Goal: Transaction & Acquisition: Purchase product/service

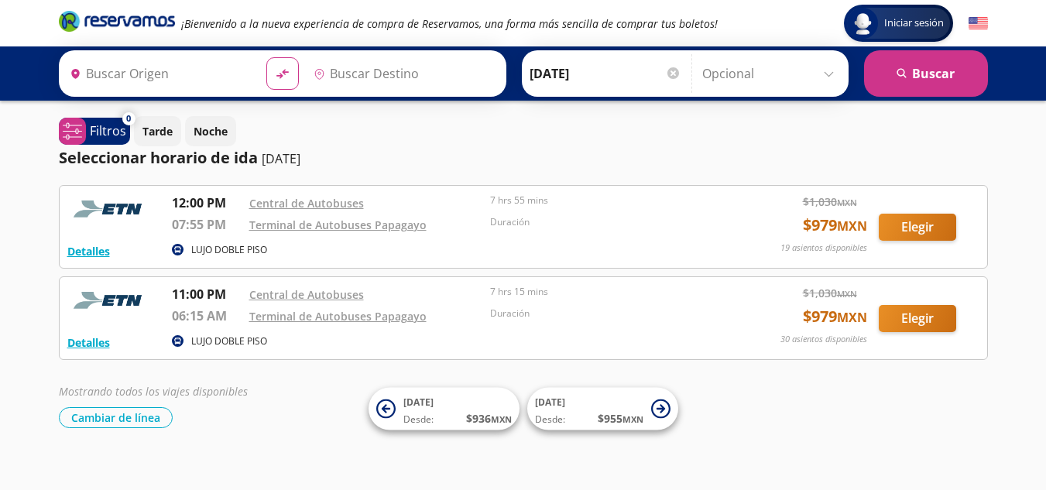
type input "Toluca, [GEOGRAPHIC_DATA]"
type input "Acapulco, [GEOGRAPHIC_DATA]"
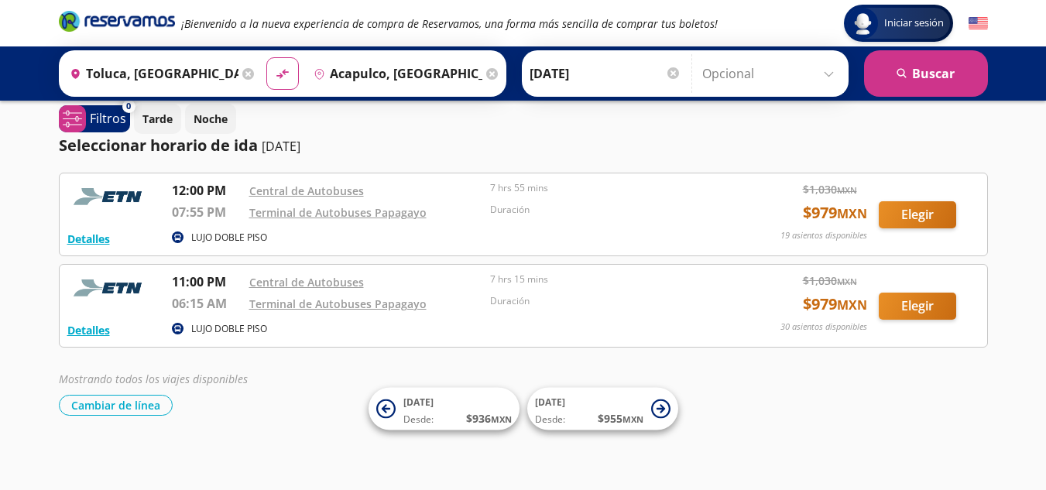
scroll to position [15, 0]
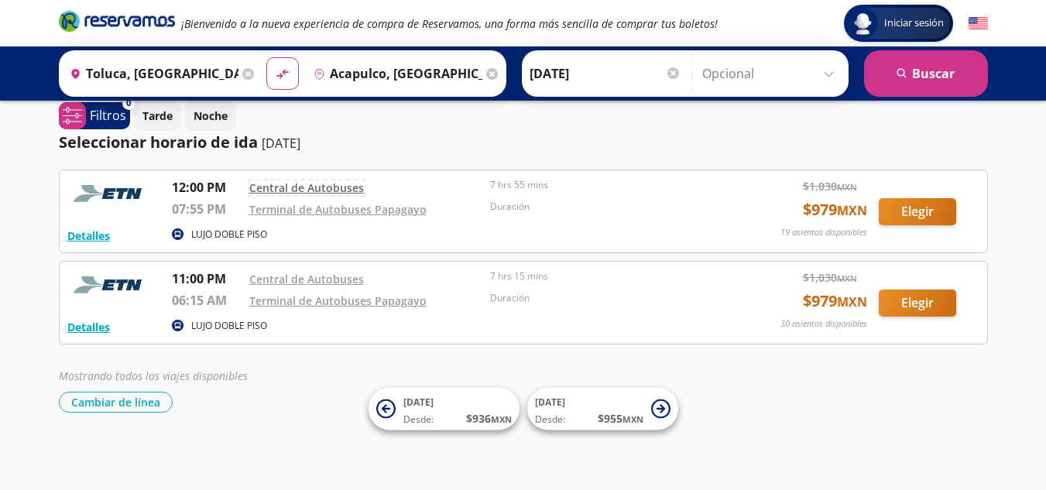
click at [304, 182] on link "Central de Autobuses" at bounding box center [306, 187] width 115 height 15
click at [908, 307] on button "Elegir" at bounding box center [917, 303] width 77 height 27
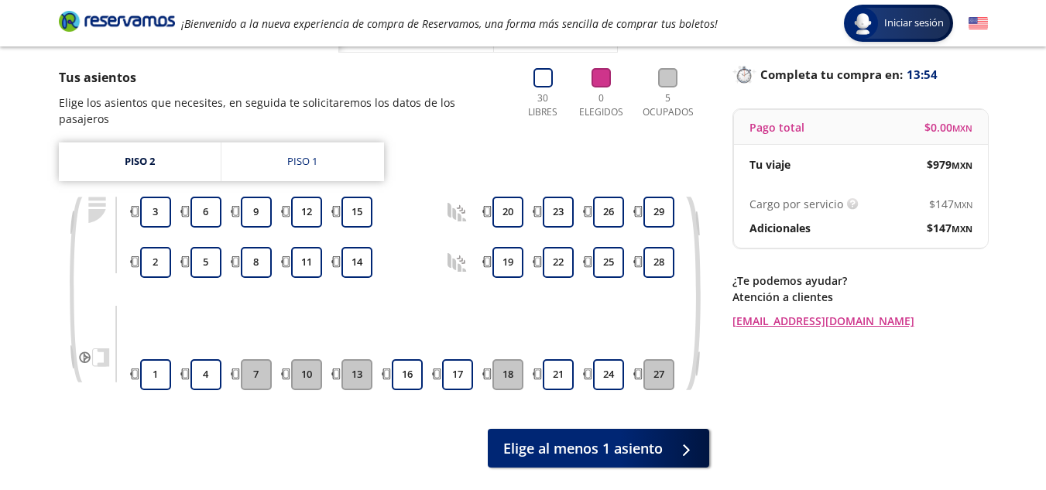
scroll to position [93, 0]
click at [198, 359] on button "4" at bounding box center [206, 374] width 31 height 31
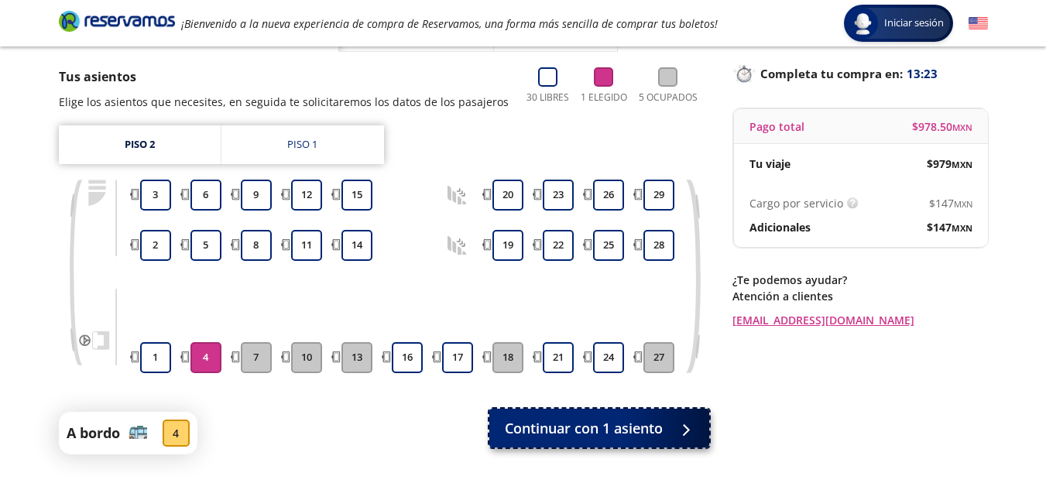
click at [516, 417] on button "Continuar con 1 asiento" at bounding box center [599, 428] width 220 height 39
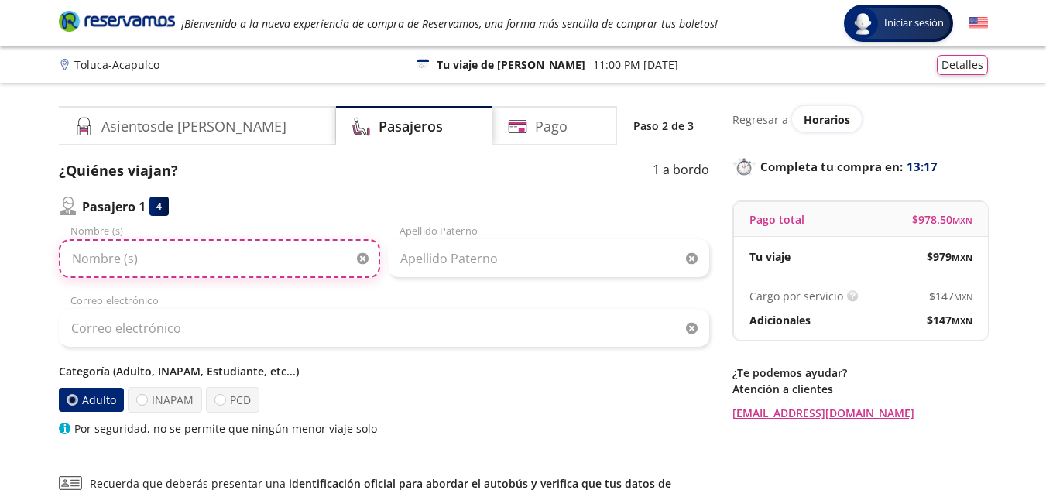
click at [246, 269] on input "Nombre (s)" at bounding box center [219, 258] width 321 height 39
type input "[PERSON_NAME]"
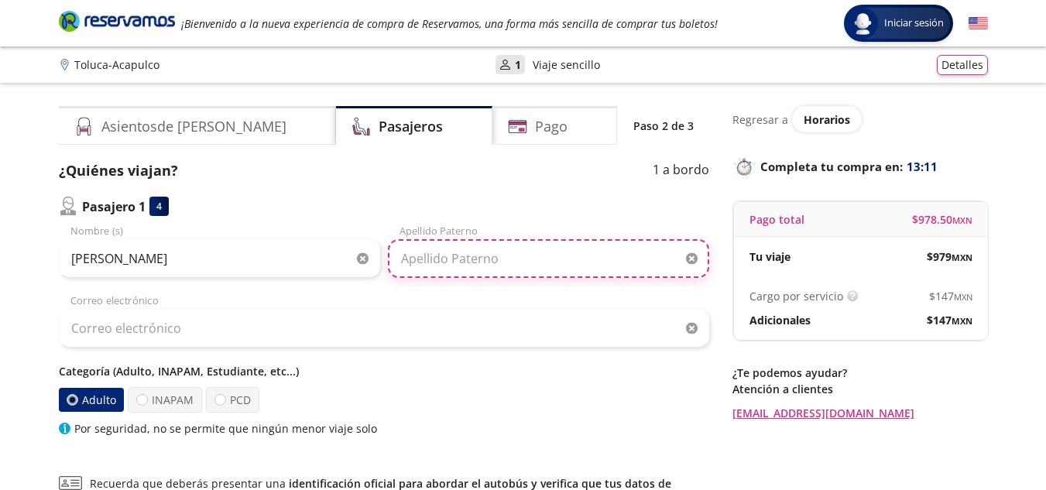
click at [407, 261] on input "Apellido Paterno" at bounding box center [548, 258] width 321 height 39
type input "[PERSON_NAME]"
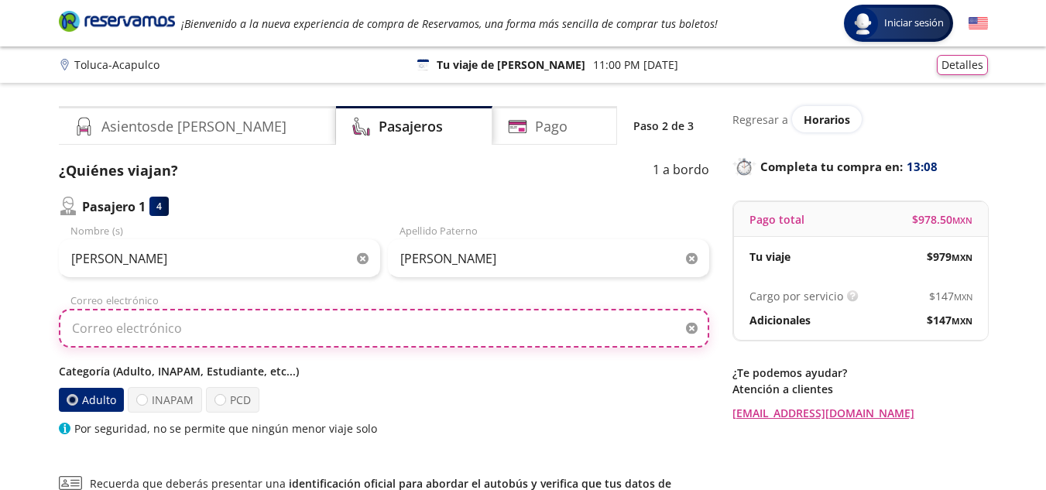
click at [427, 331] on input "Correo electrónico" at bounding box center [384, 328] width 651 height 39
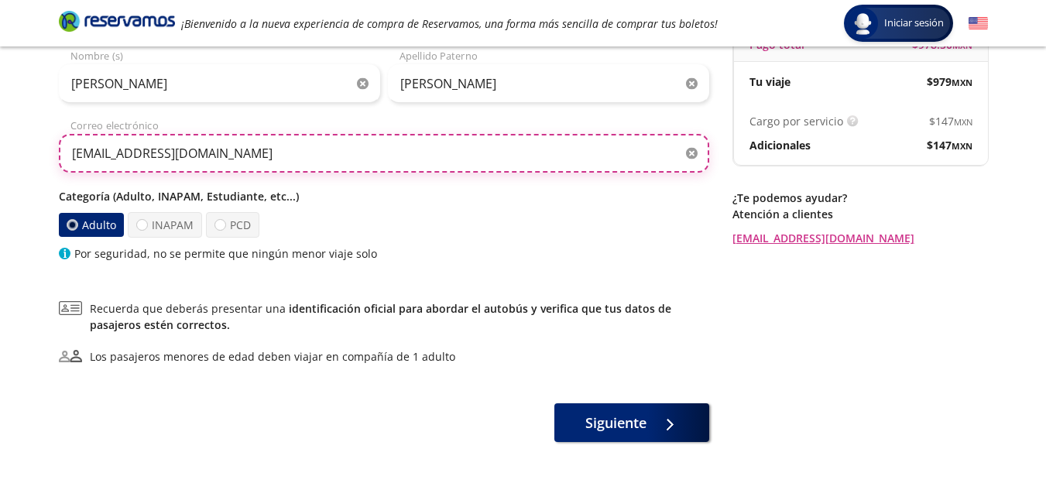
scroll to position [228, 0]
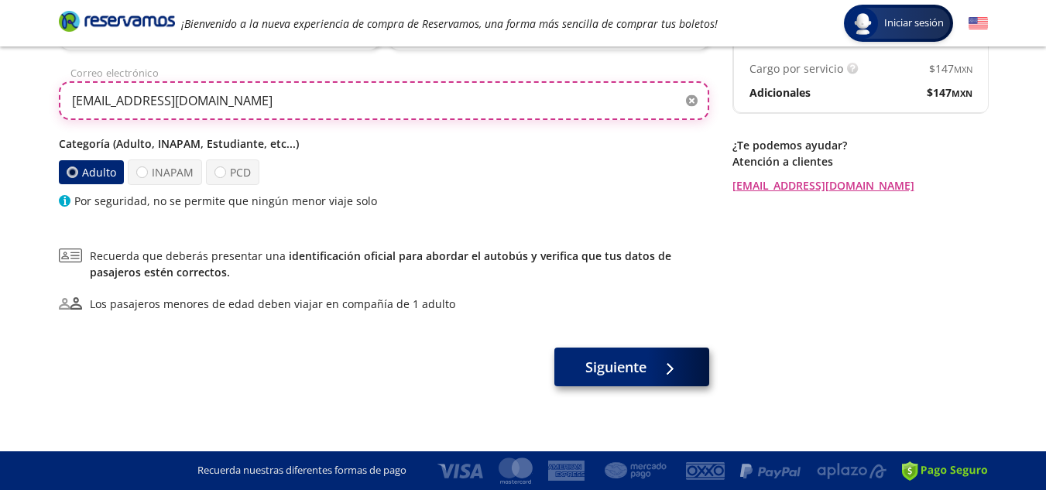
type input "[EMAIL_ADDRESS][DOMAIN_NAME]"
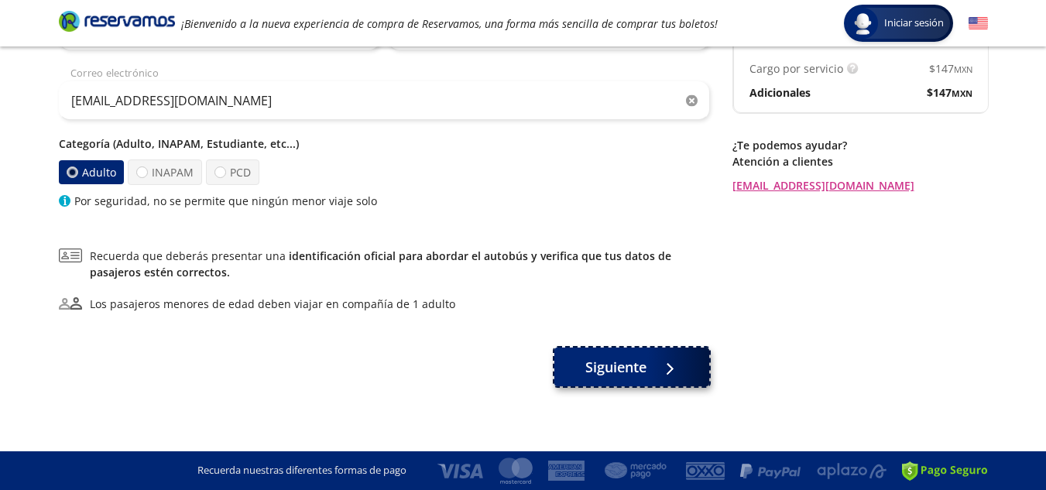
click at [583, 369] on button "Siguiente" at bounding box center [631, 367] width 155 height 39
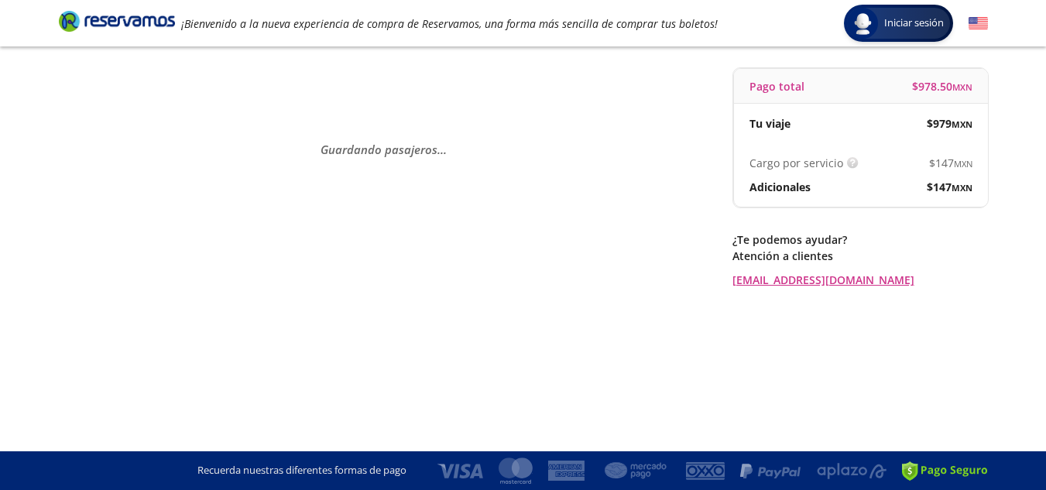
scroll to position [0, 0]
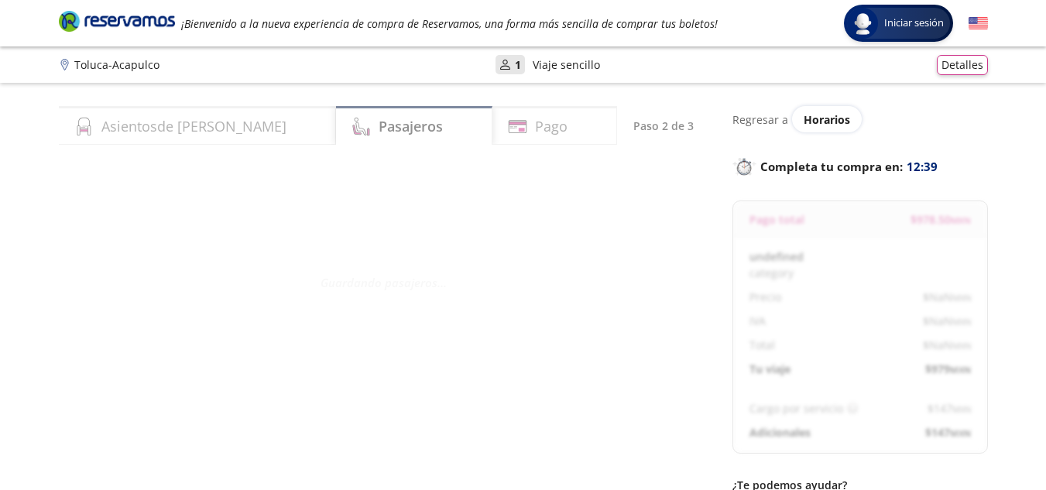
select select "MX"
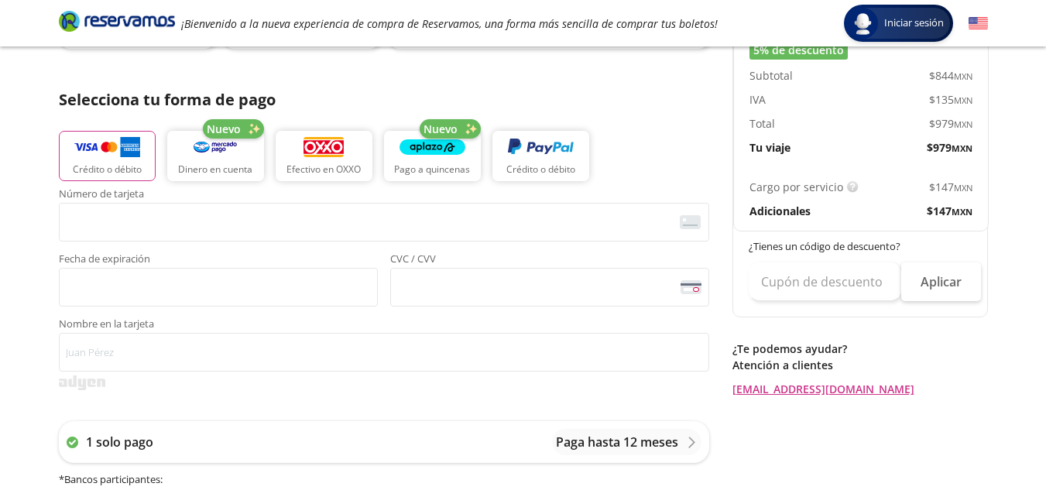
scroll to position [311, 0]
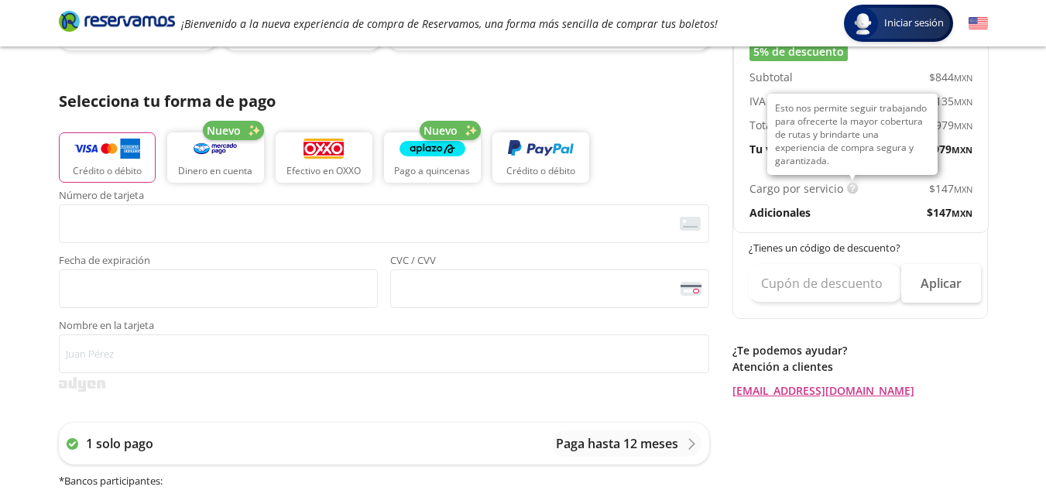
click at [850, 192] on img at bounding box center [853, 189] width 12 height 12
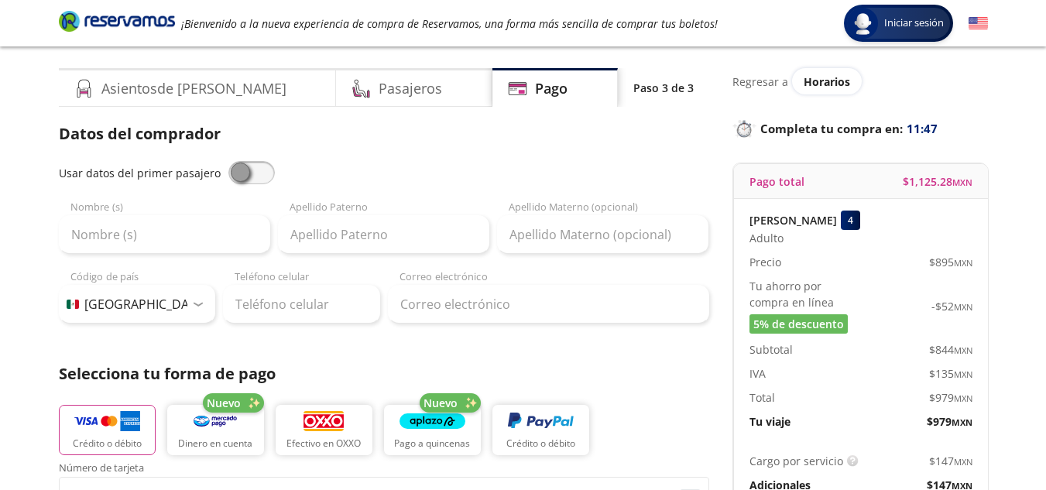
scroll to position [0, 0]
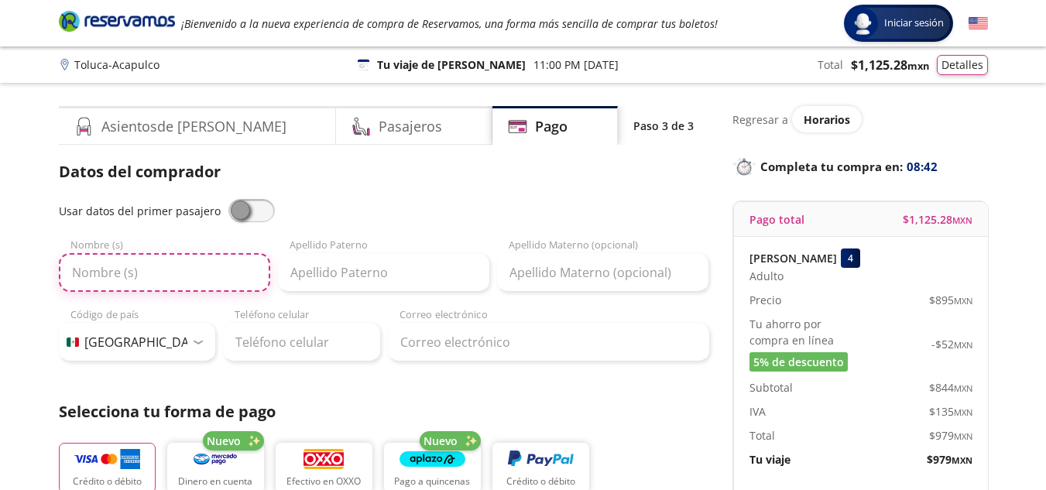
click at [204, 272] on input "Nombre (s)" at bounding box center [164, 272] width 211 height 39
type input "[PERSON_NAME]"
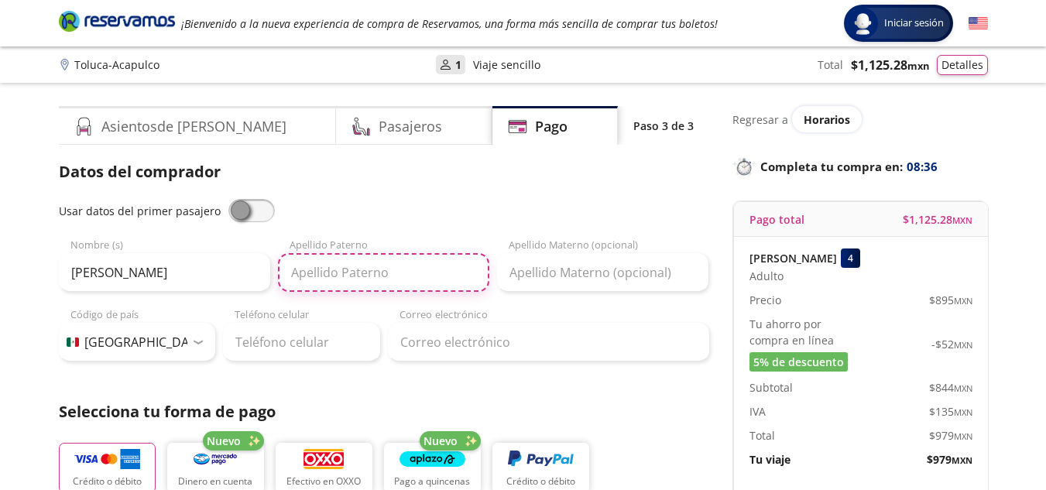
click at [308, 283] on input "Apellido Paterno" at bounding box center [383, 272] width 211 height 39
type input "[PERSON_NAME]"
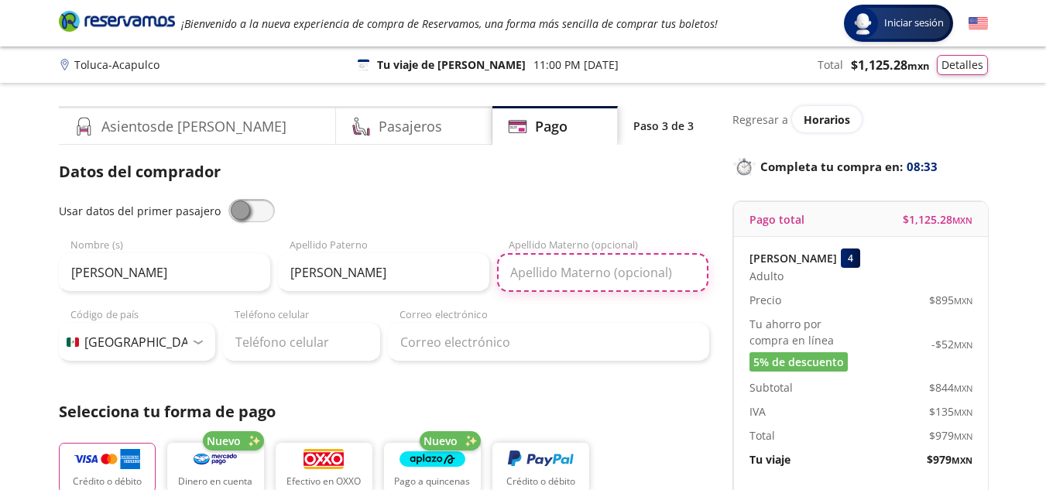
click at [580, 275] on input "Apellido Materno (opcional)" at bounding box center [602, 272] width 211 height 39
type input "[PERSON_NAME]"
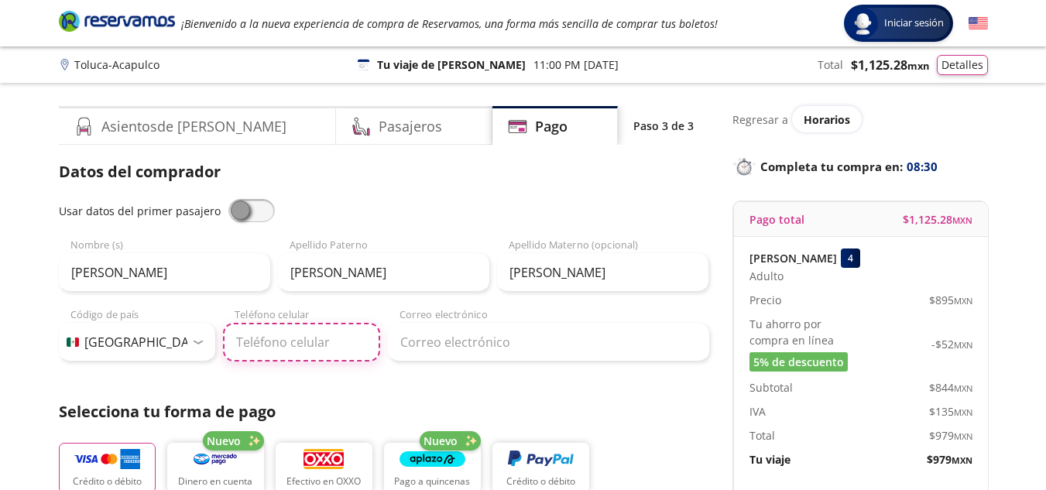
click at [276, 338] on input "Teléfono celular" at bounding box center [301, 342] width 157 height 39
type input "[PHONE_NUMBER]"
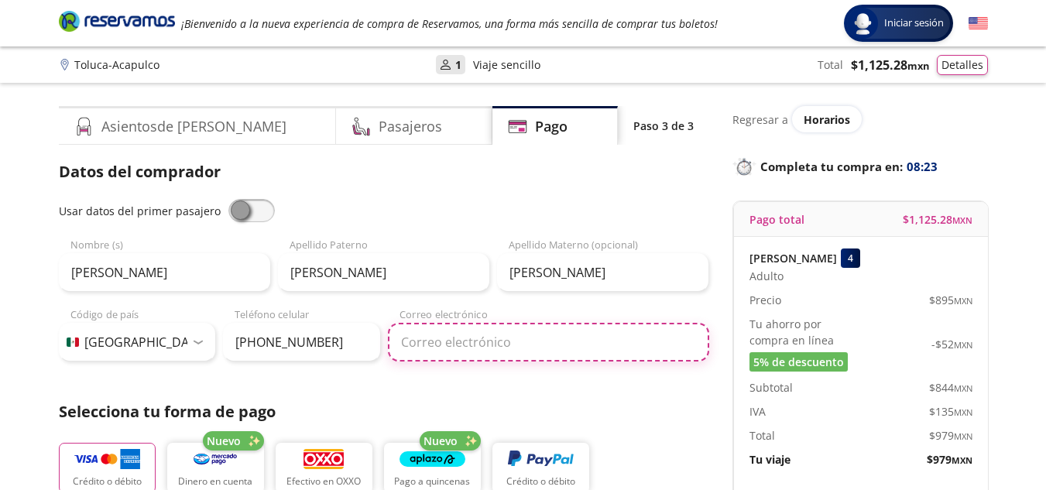
click at [486, 343] on input "Correo electrónico" at bounding box center [548, 342] width 321 height 39
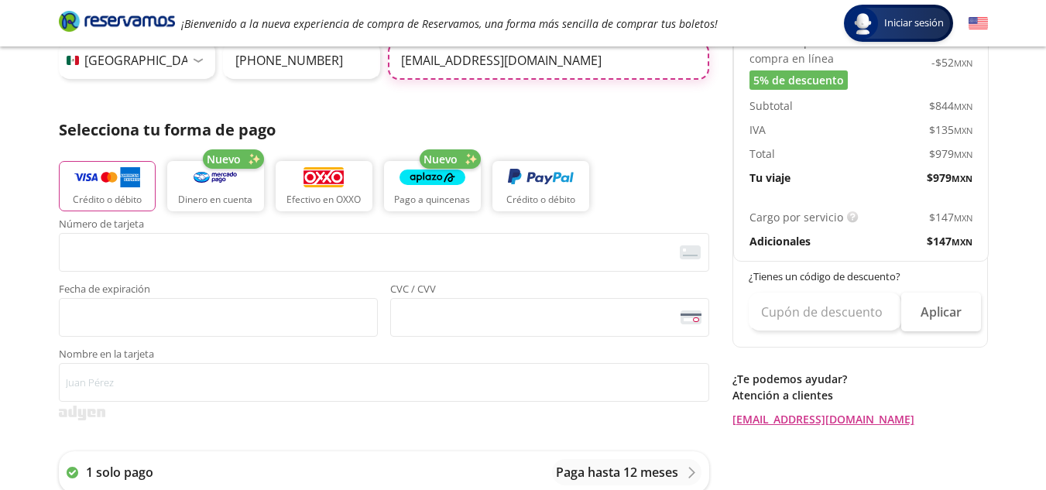
scroll to position [283, 0]
type input "[EMAIL_ADDRESS][DOMAIN_NAME]"
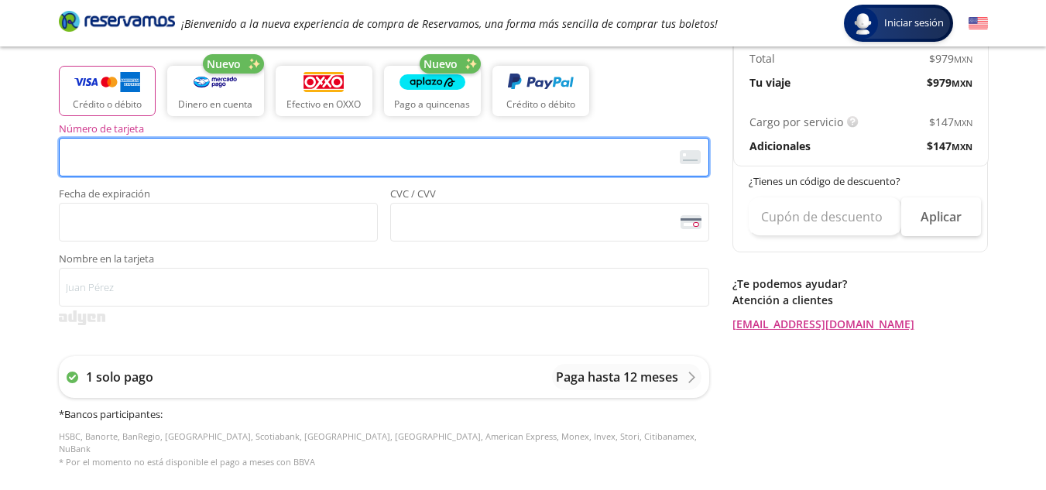
scroll to position [364, 0]
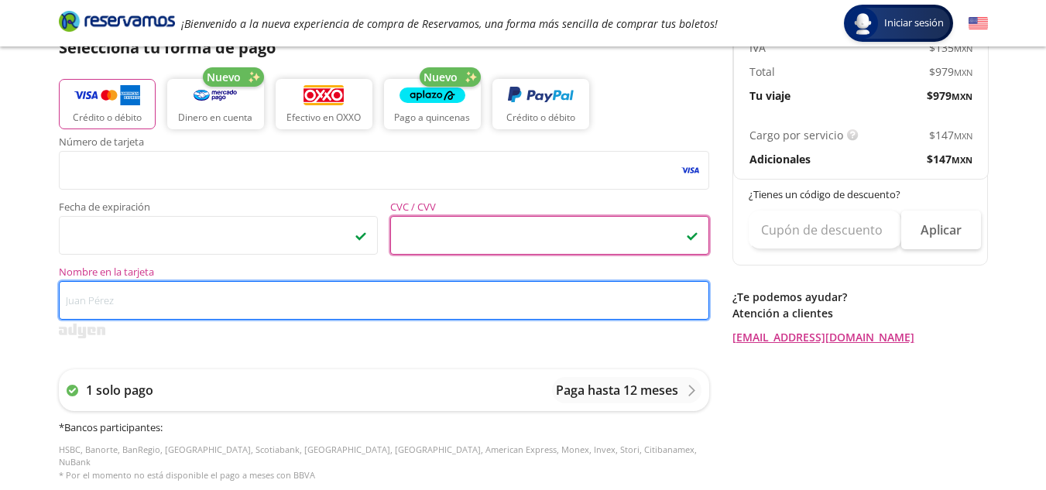
click at [473, 299] on input "Nombre en la tarjeta" at bounding box center [384, 300] width 651 height 39
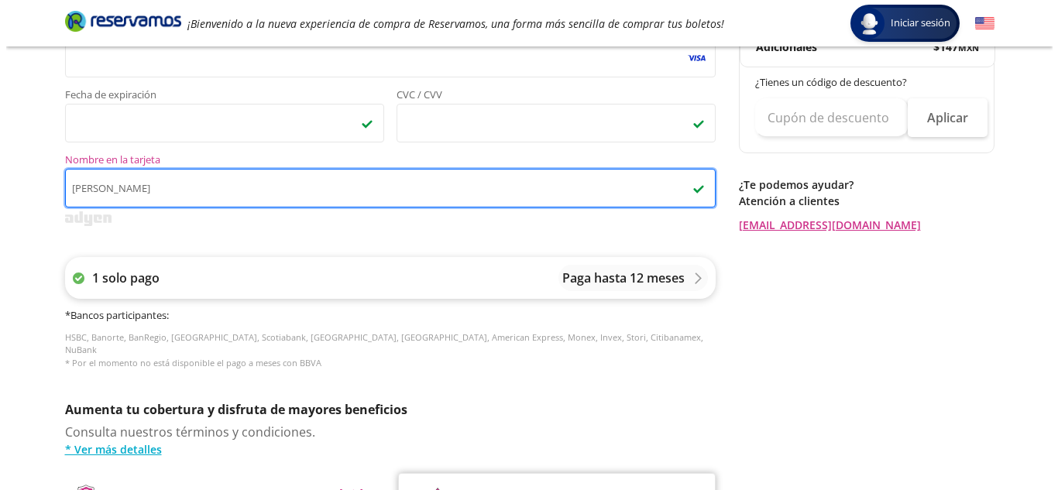
scroll to position [472, 0]
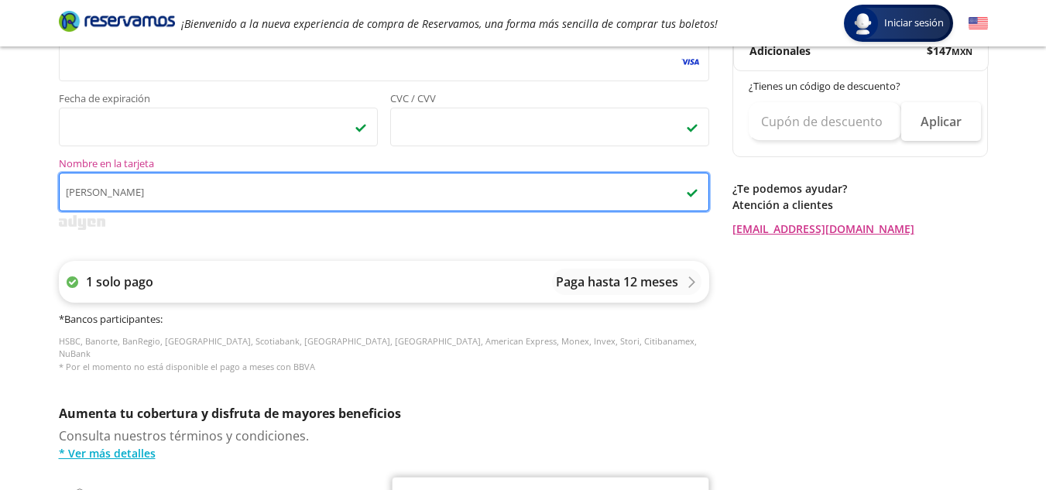
type input "[PERSON_NAME]"
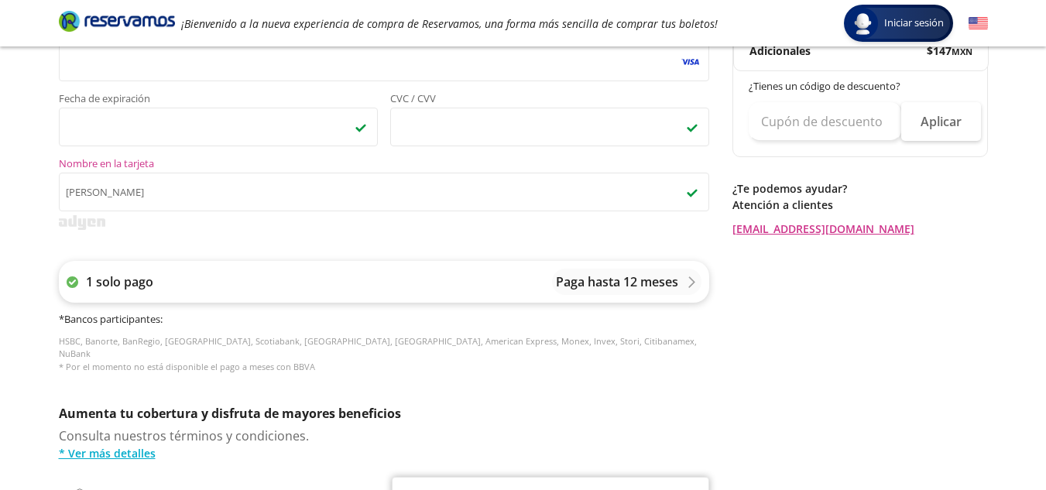
click at [110, 283] on p "1 solo pago" at bounding box center [119, 282] width 67 height 19
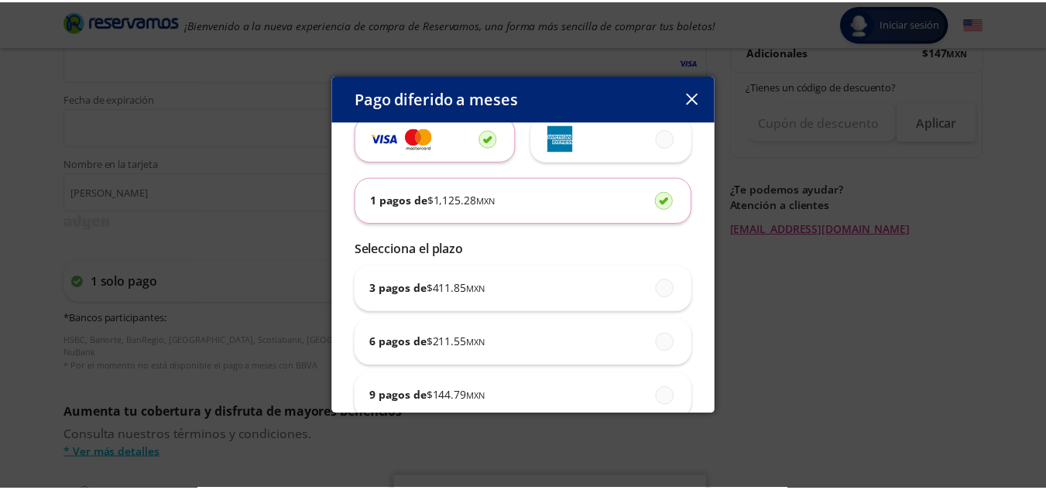
scroll to position [28, 0]
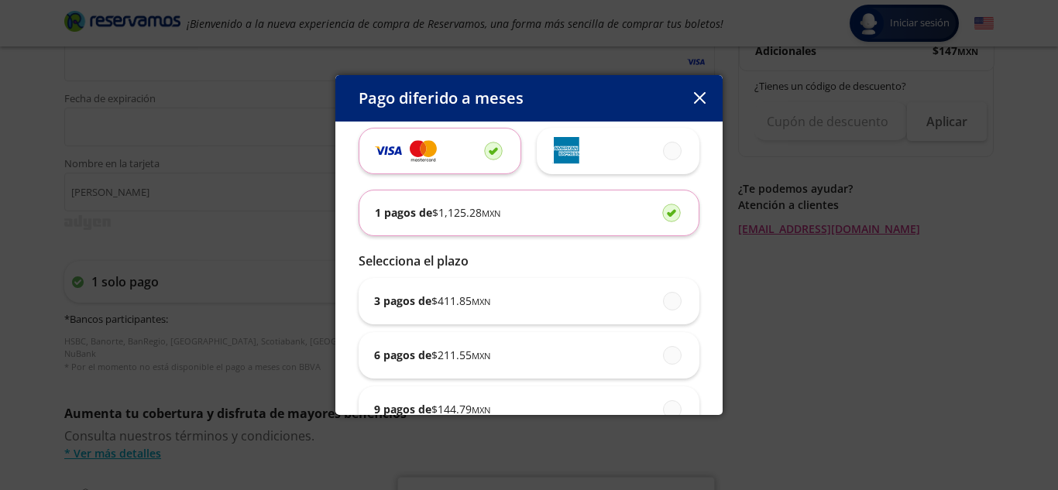
click at [584, 217] on div "1 pagos de $ 1,125.28 MXN" at bounding box center [529, 213] width 308 height 45
click at [662, 217] on input "1 pagos de $ 1,125.28 MXN" at bounding box center [667, 213] width 10 height 10
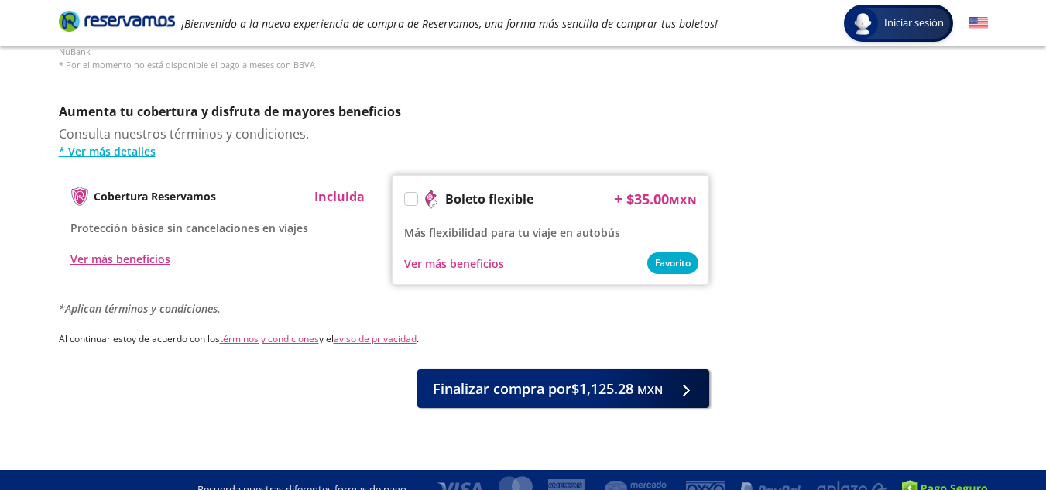
scroll to position [781, 0]
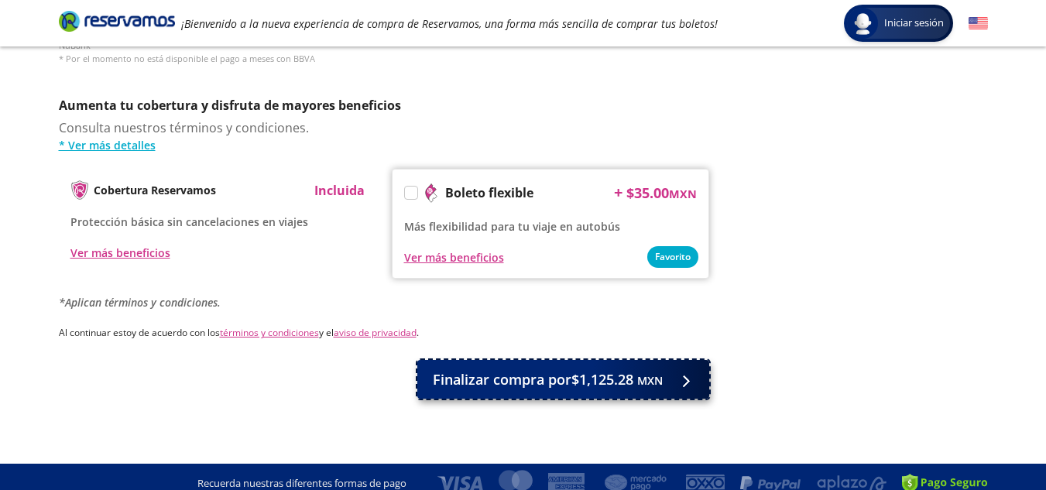
click at [485, 376] on span "Finalizar compra por $1,125.28 MXN" at bounding box center [548, 379] width 230 height 21
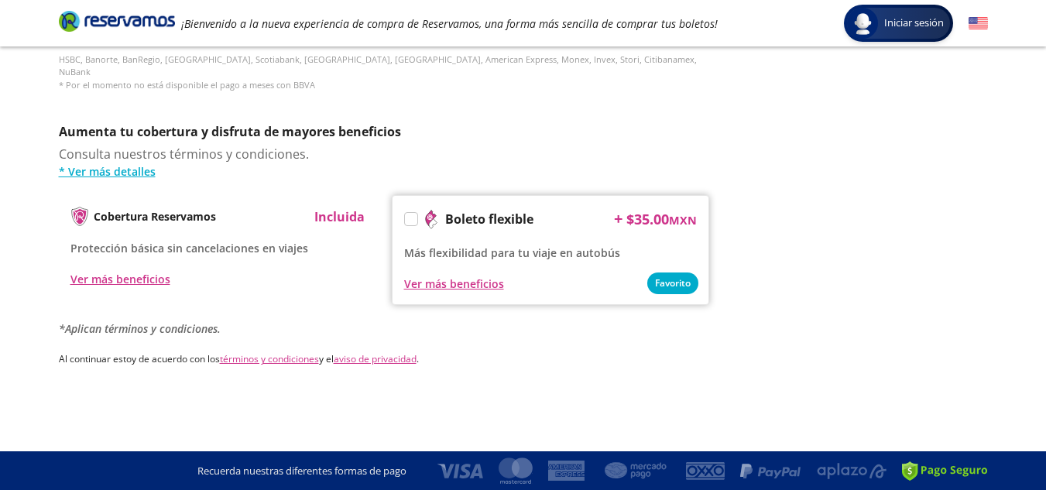
scroll to position [0, 0]
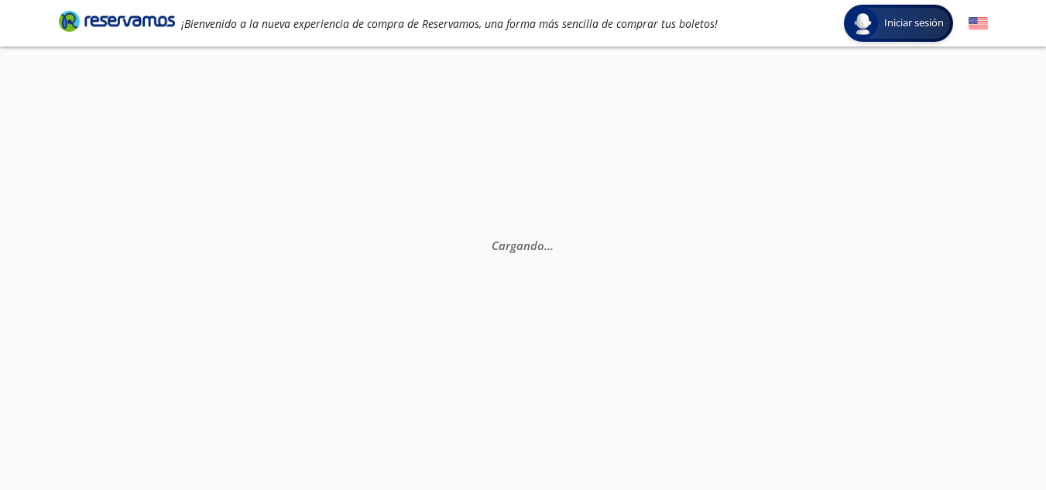
select select "MX"
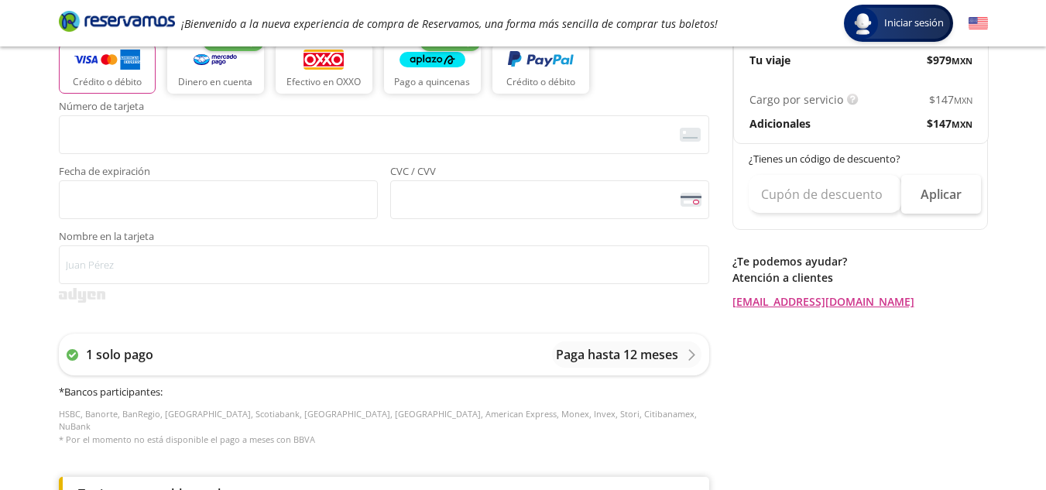
scroll to position [401, 0]
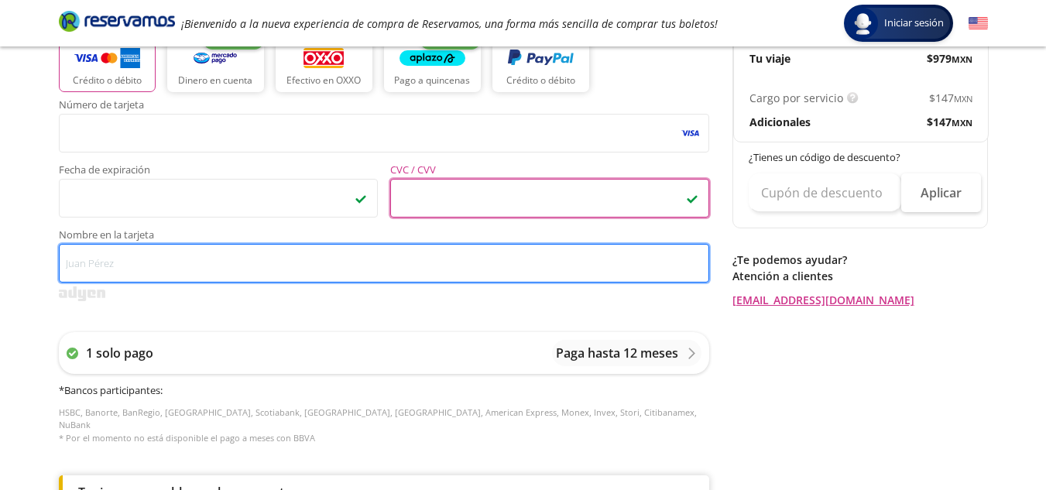
click at [496, 269] on input "Nombre en la tarjeta" at bounding box center [384, 263] width 651 height 39
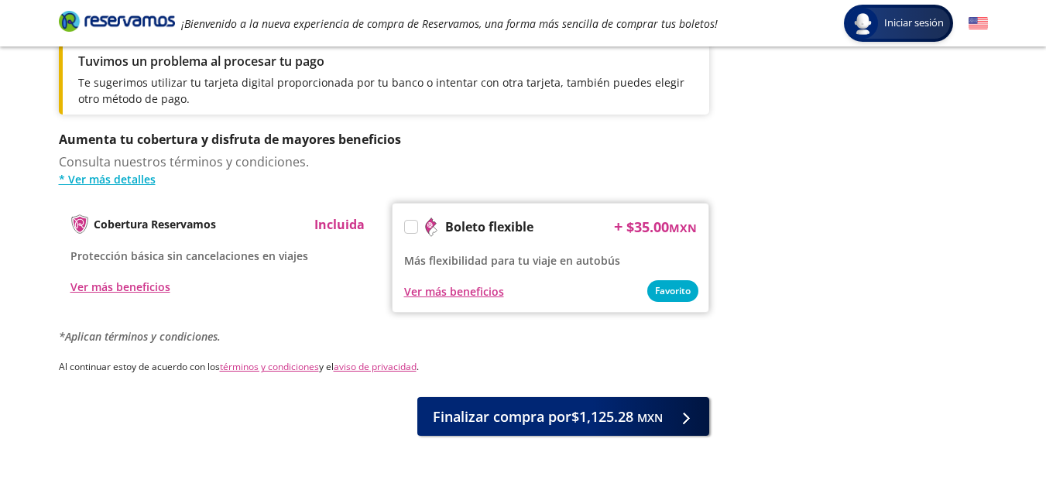
scroll to position [834, 0]
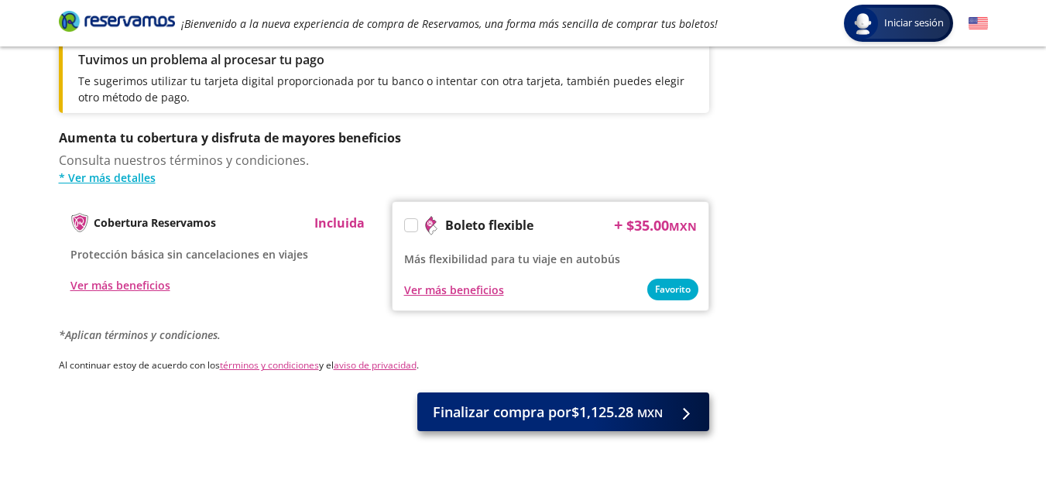
type input "[PERSON_NAME]"
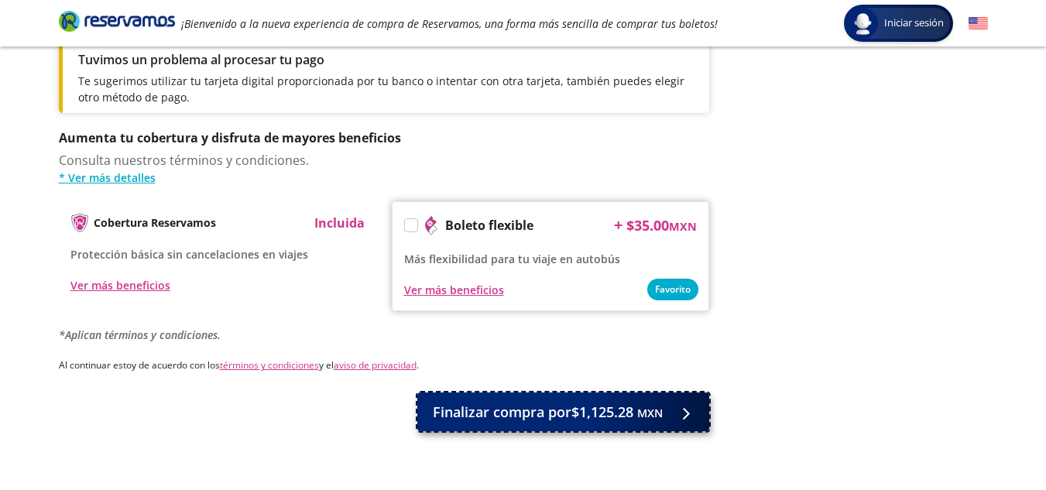
click at [518, 393] on button "Finalizar compra por $1,125.28 MXN" at bounding box center [563, 412] width 292 height 39
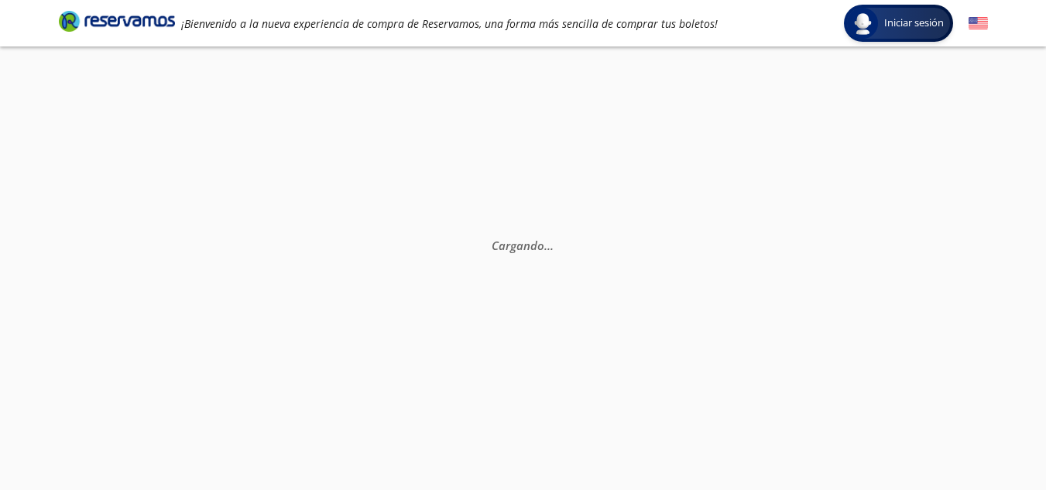
scroll to position [0, 0]
select select "MX"
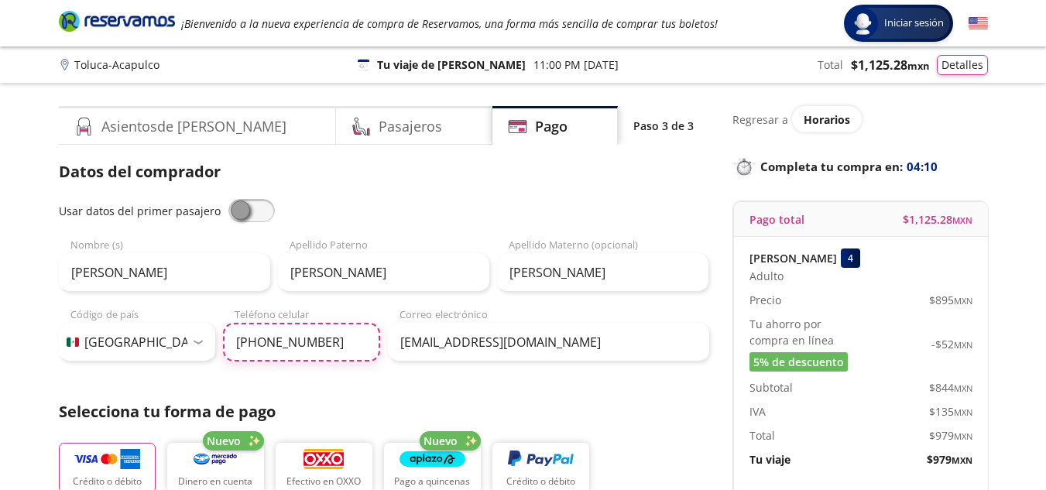
click at [263, 338] on input "[PHONE_NUMBER]" at bounding box center [301, 342] width 157 height 39
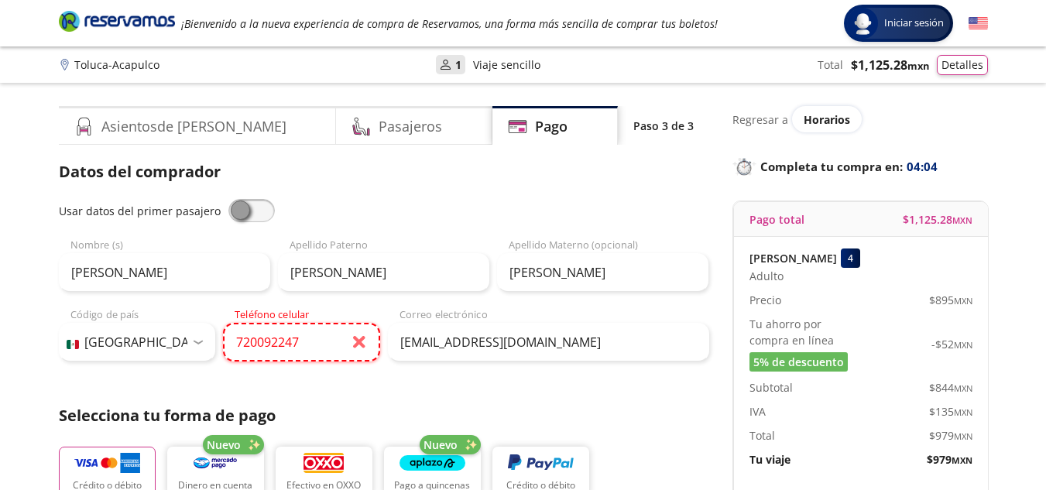
click at [253, 349] on input "720092247" at bounding box center [301, 342] width 157 height 39
click at [259, 345] on input "720092247" at bounding box center [301, 342] width 157 height 39
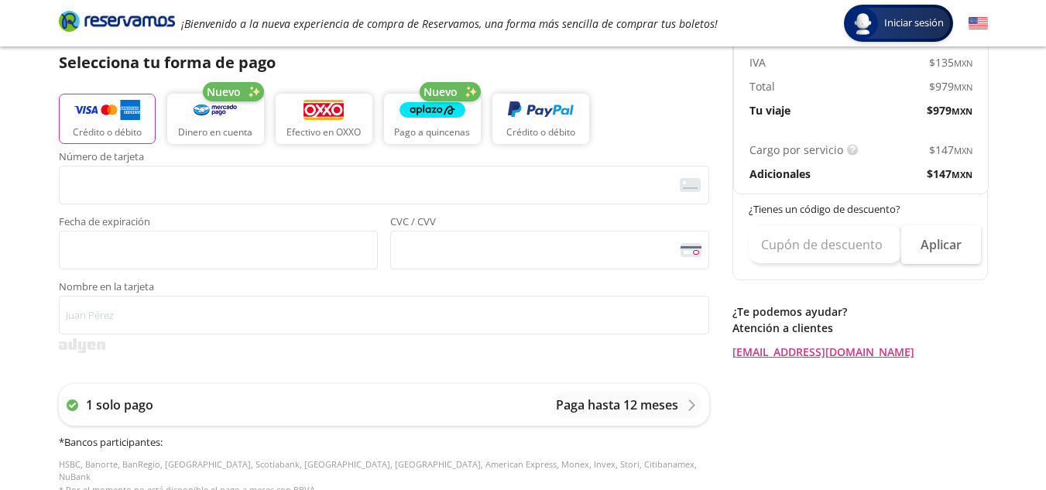
scroll to position [350, 0]
type input "[PHONE_NUMBER]"
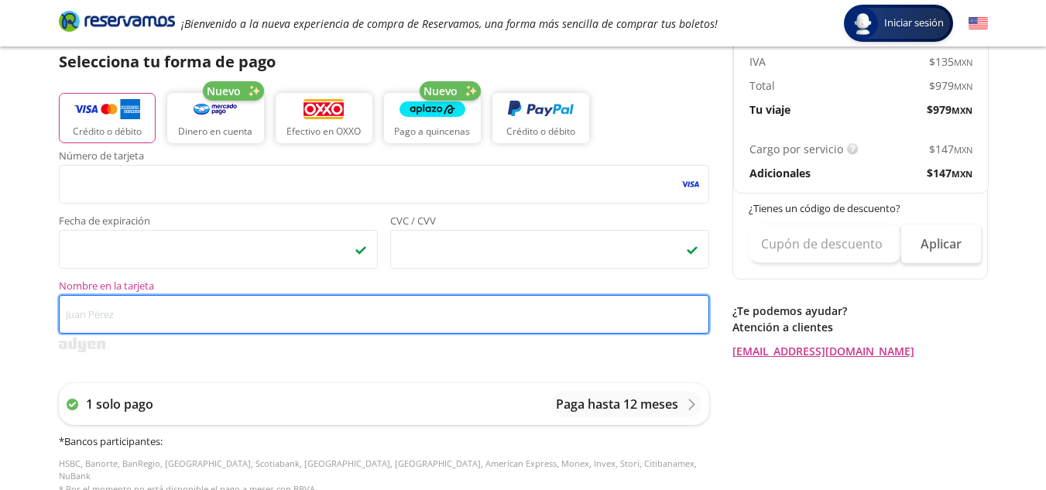
click at [425, 305] on input "Nombre en la tarjeta" at bounding box center [384, 314] width 651 height 39
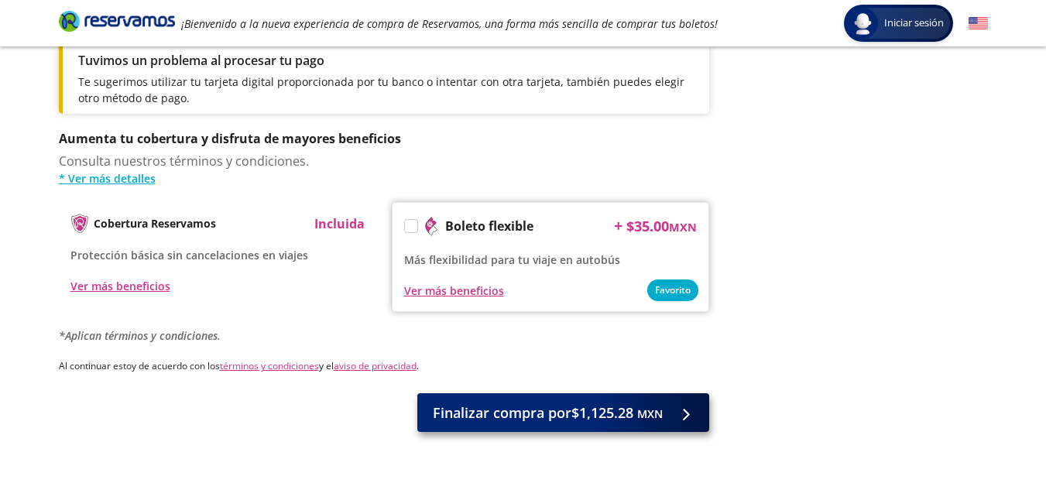
scroll to position [834, 0]
type input "[PERSON_NAME]"
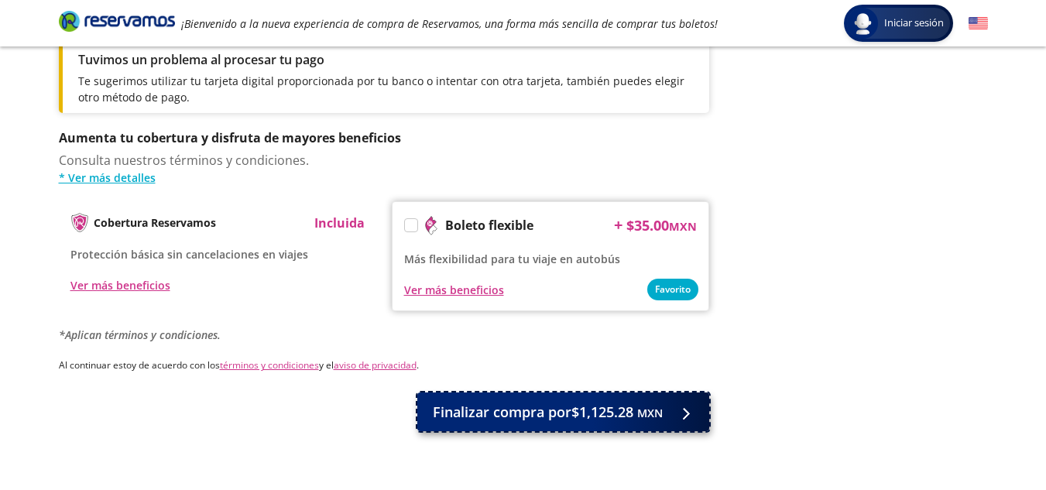
click at [457, 402] on span "Finalizar compra por $1,125.28 MXN" at bounding box center [548, 412] width 230 height 21
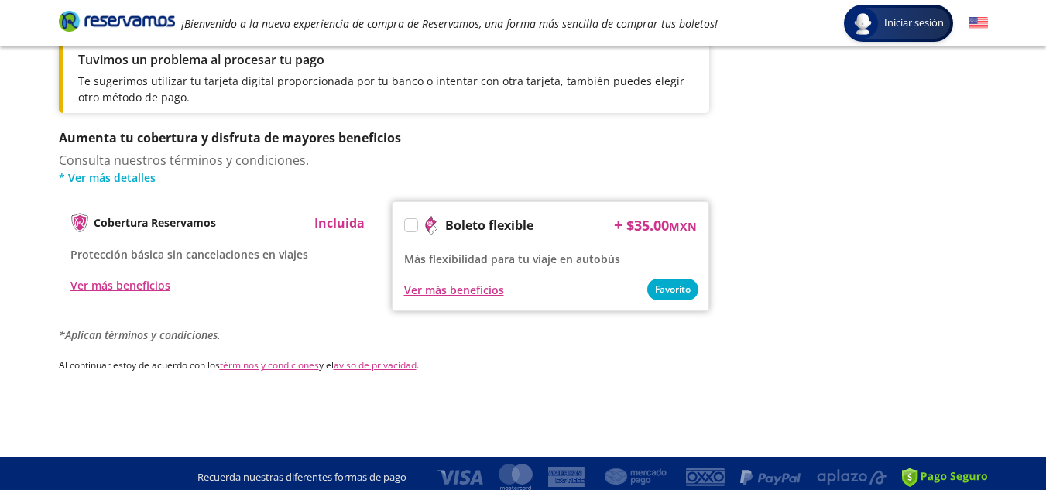
scroll to position [0, 0]
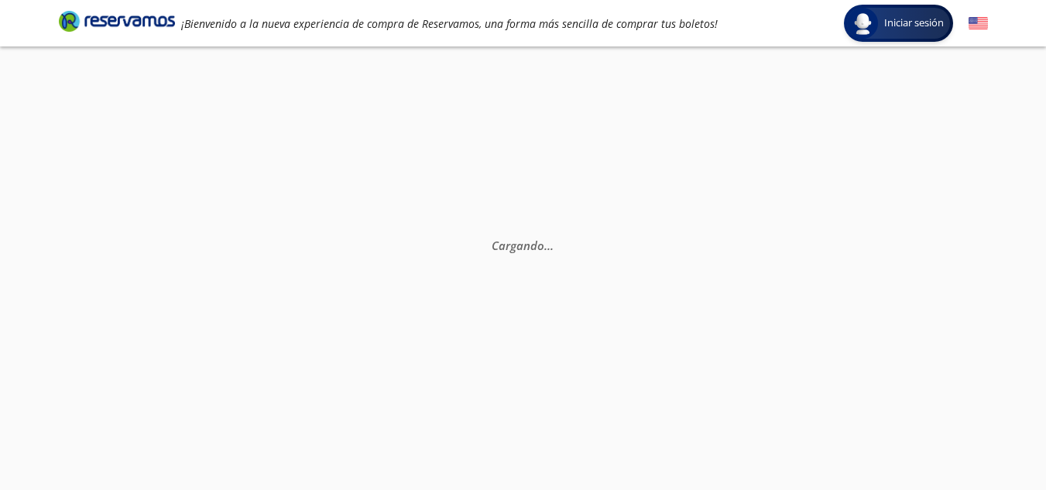
select select "MX"
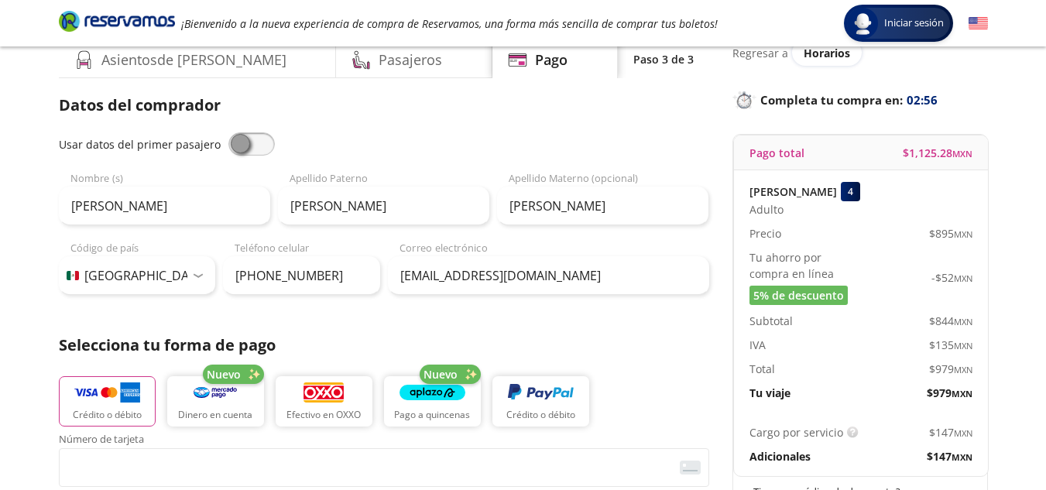
scroll to position [68, 0]
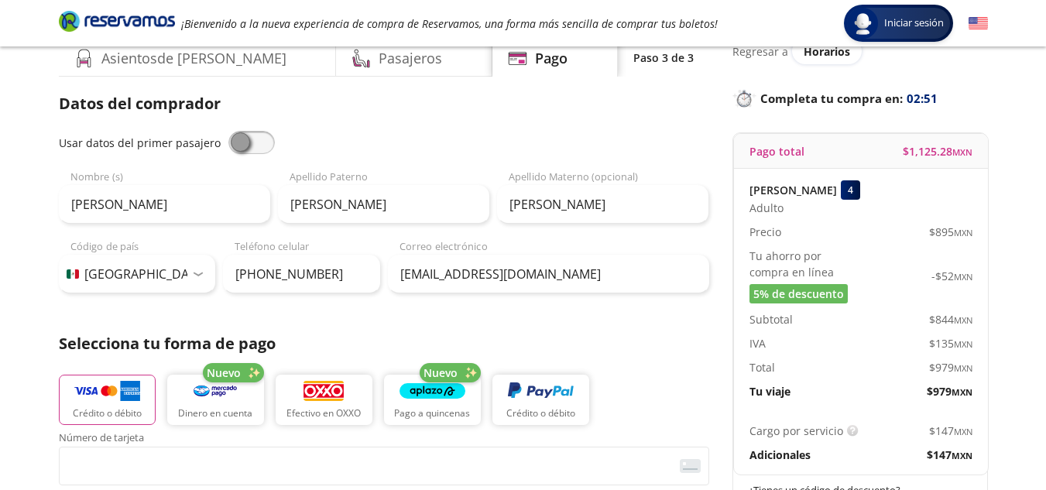
click at [235, 134] on span at bounding box center [251, 142] width 46 height 23
click at [228, 131] on input "checkbox" at bounding box center [228, 131] width 0 height 0
type input "[PERSON_NAME]"
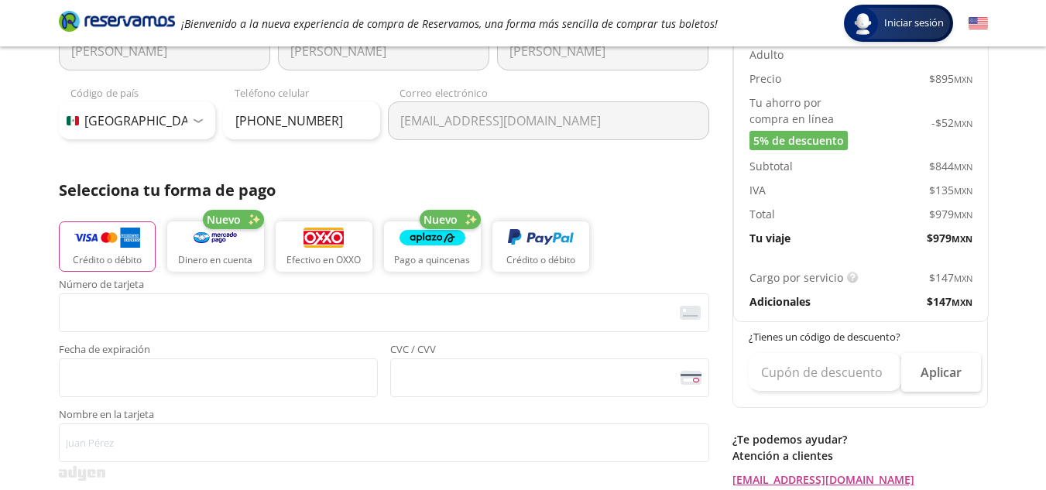
scroll to position [331, 0]
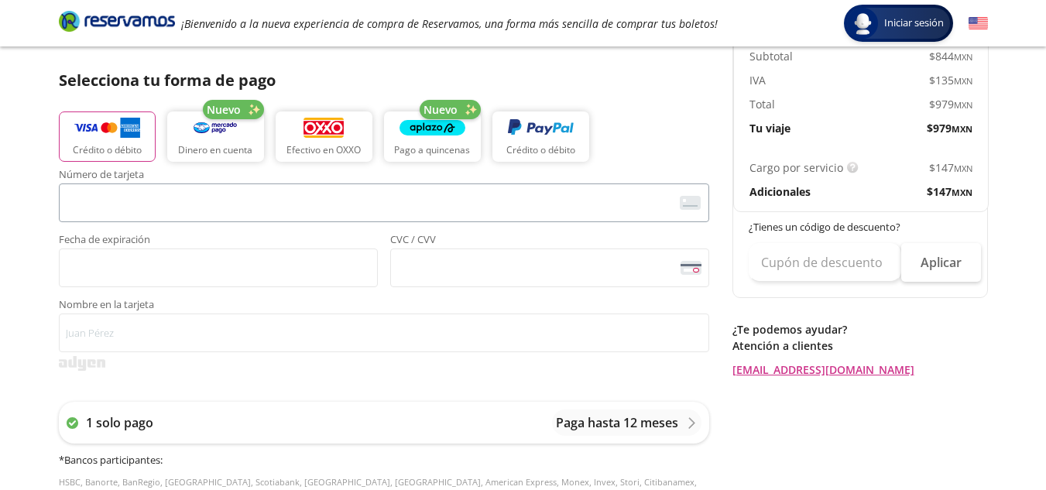
click at [372, 220] on span "<p>Your browser does not support iframes.</p>" at bounding box center [384, 203] width 651 height 39
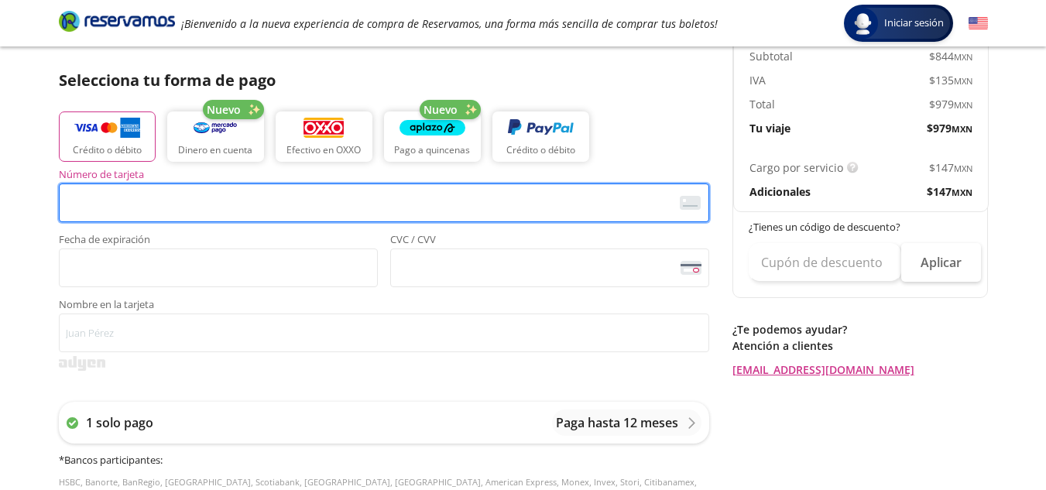
scroll to position [0, 0]
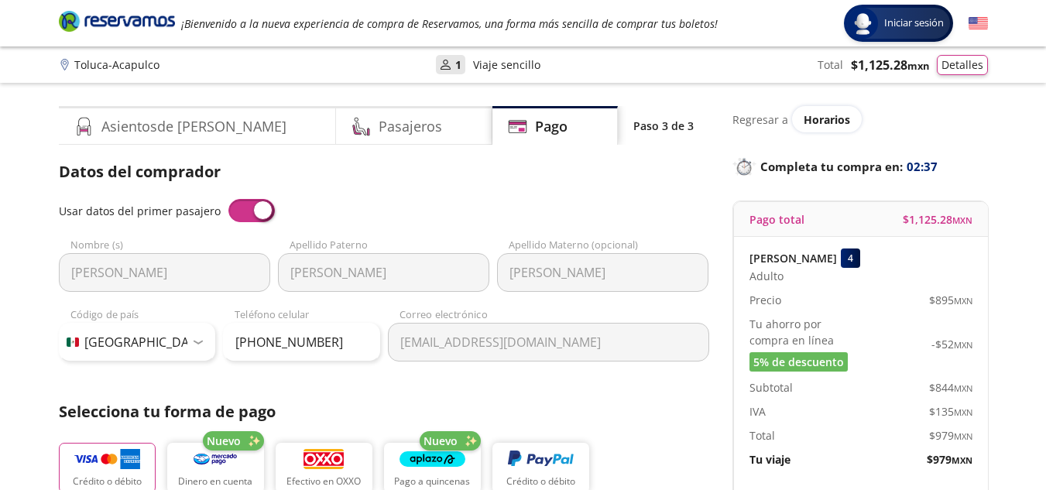
click at [252, 232] on div "Usar datos del primer pasajero [PERSON_NAME] Nombre (s) [PERSON_NAME] Apellido …" at bounding box center [384, 280] width 651 height 163
click at [256, 210] on span at bounding box center [251, 210] width 46 height 23
click at [228, 199] on input "checkbox" at bounding box center [228, 199] width 0 height 0
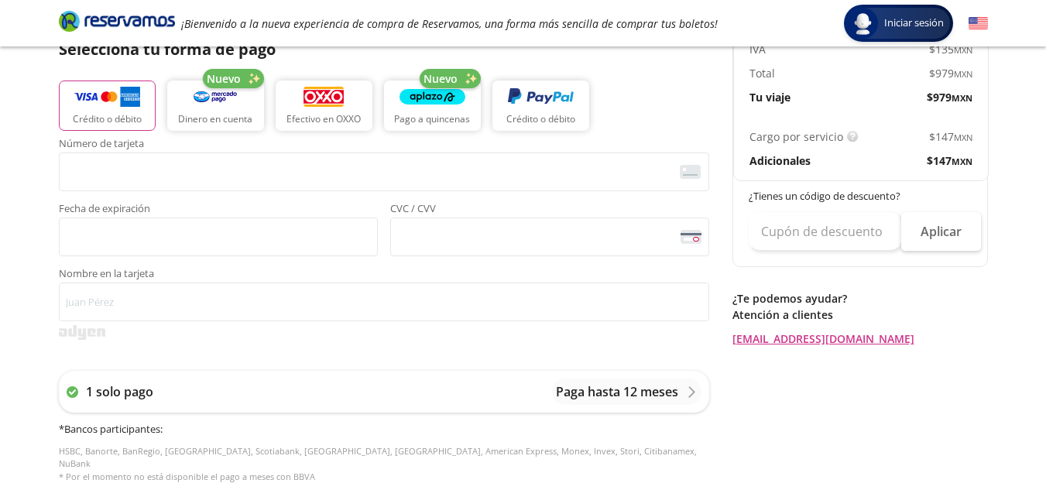
scroll to position [393, 0]
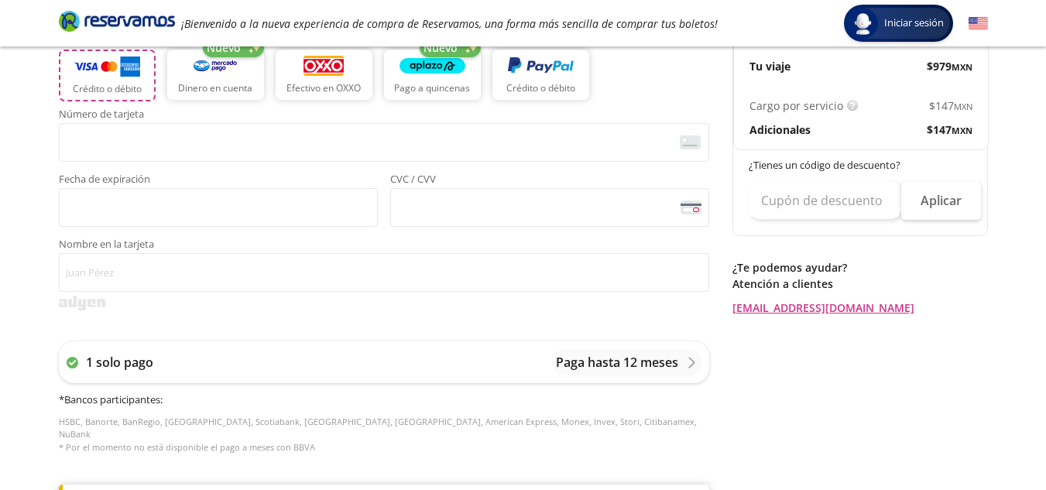
click at [101, 94] on p "Crédito o débito" at bounding box center [107, 89] width 69 height 14
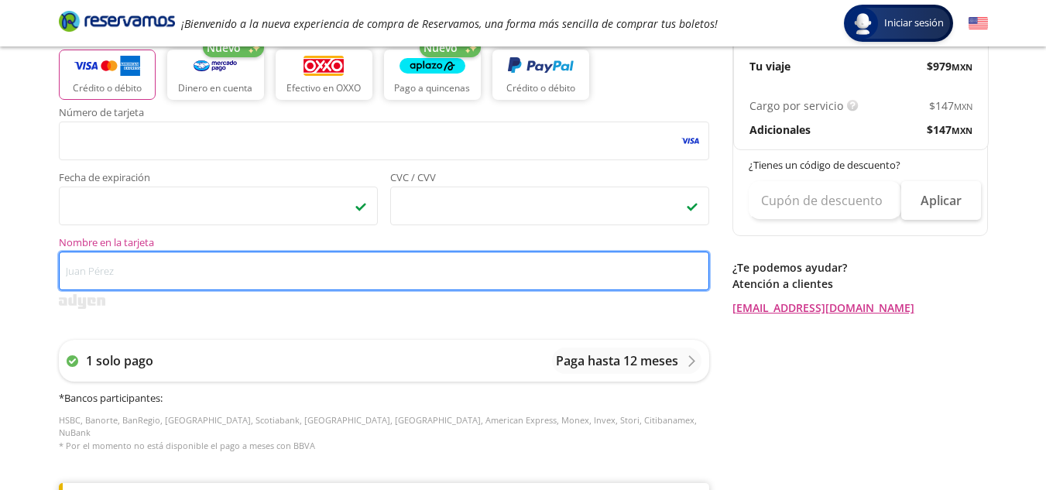
click at [431, 277] on input "Nombre en la tarjeta" at bounding box center [384, 271] width 651 height 39
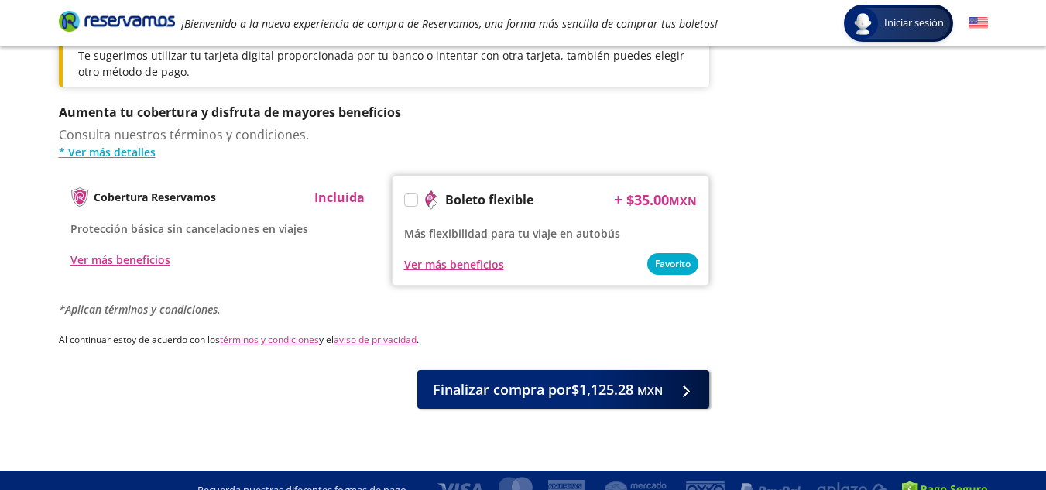
scroll to position [867, 0]
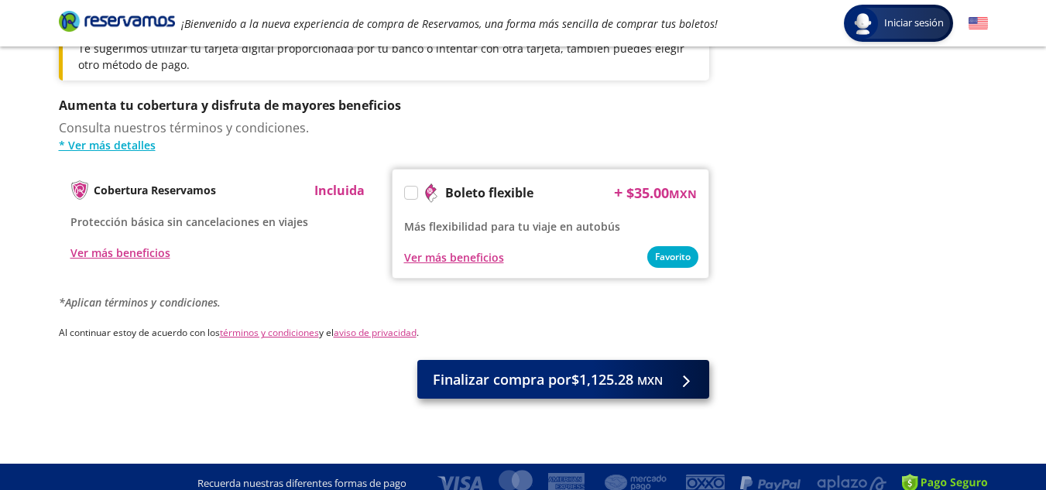
type input "[PERSON_NAME]"
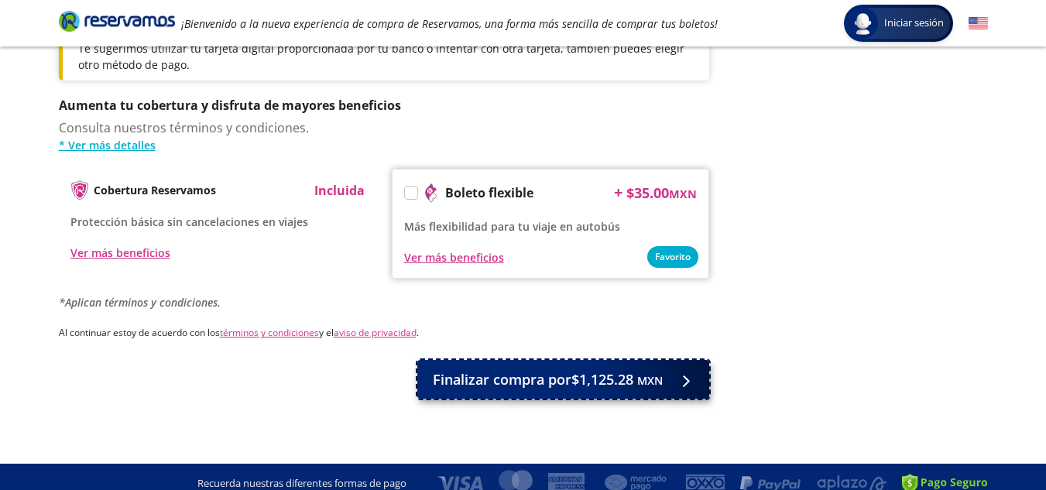
click at [521, 370] on span "Finalizar compra por $1,125.28 MXN" at bounding box center [548, 379] width 230 height 21
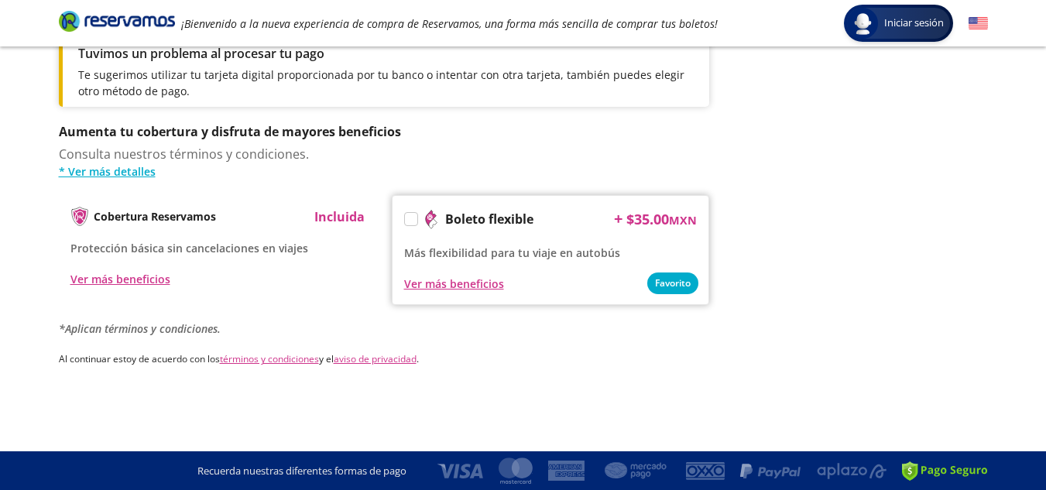
scroll to position [0, 0]
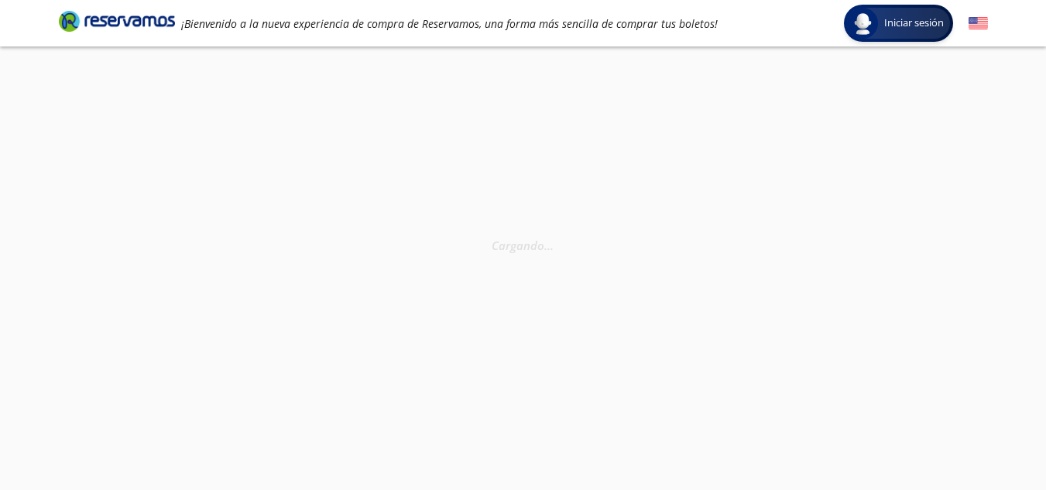
select select "MX"
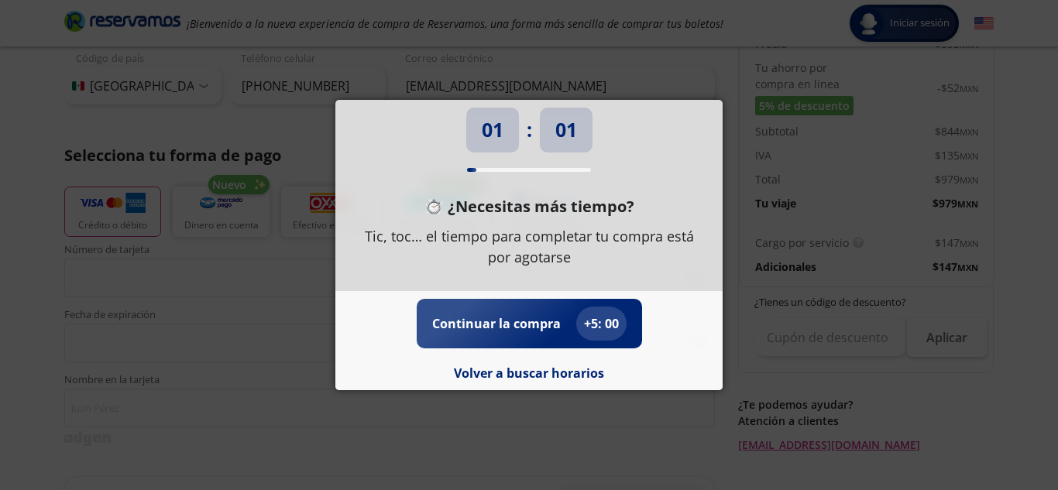
scroll to position [13, 0]
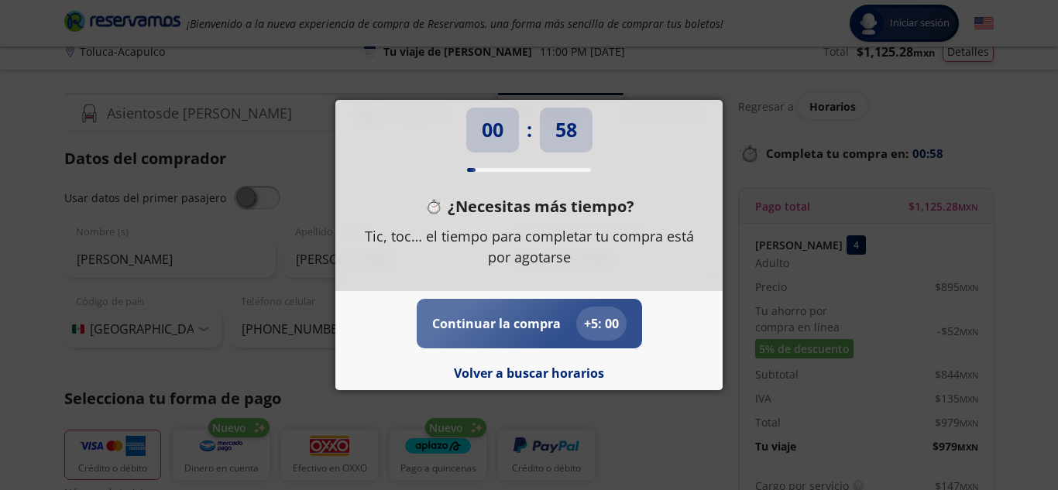
click at [578, 334] on div "+ 5 : 00" at bounding box center [601, 324] width 50 height 34
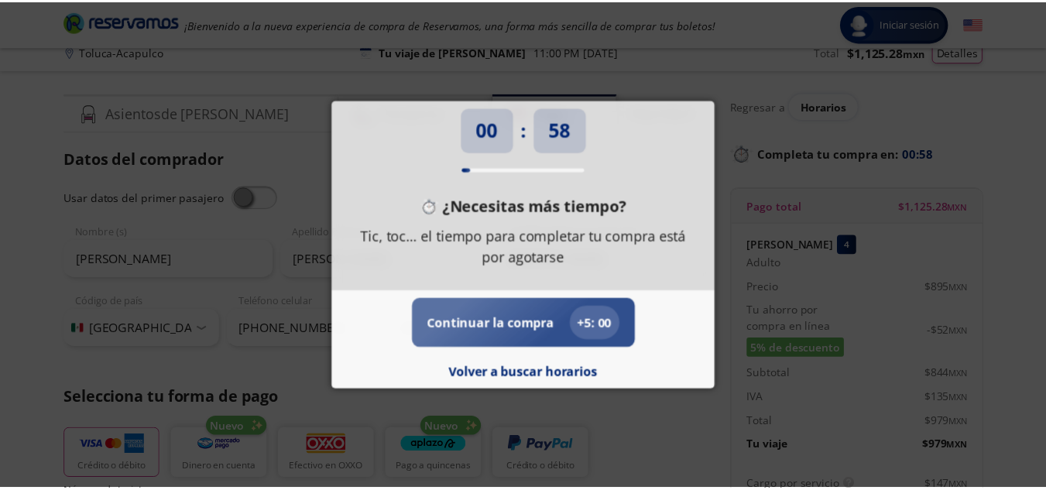
scroll to position [0, 0]
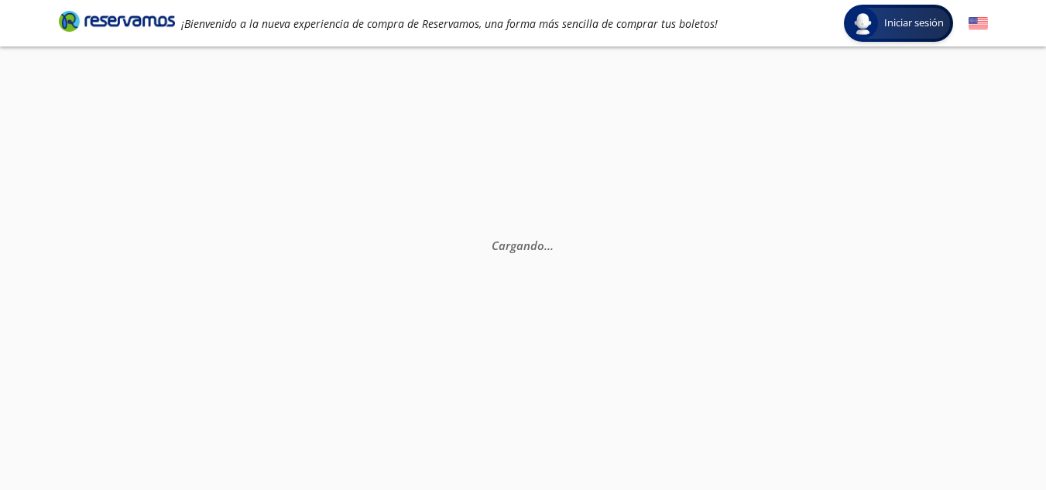
select select "MX"
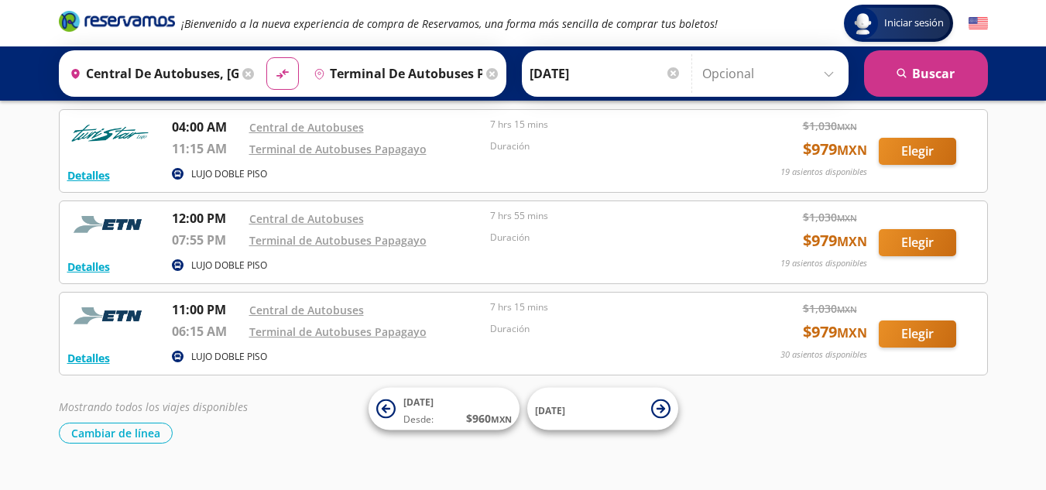
scroll to position [102, 0]
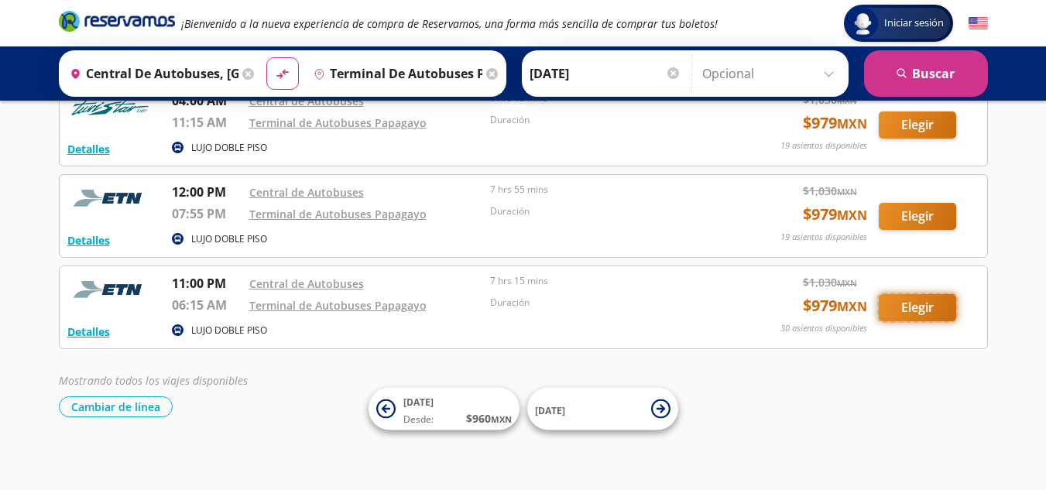
click at [891, 317] on button "Elegir" at bounding box center [917, 307] width 77 height 27
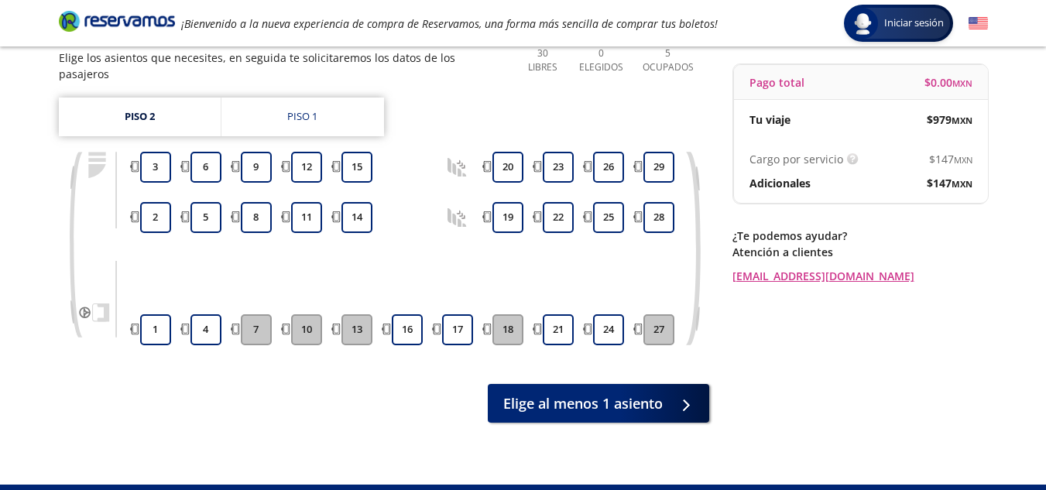
scroll to position [142, 0]
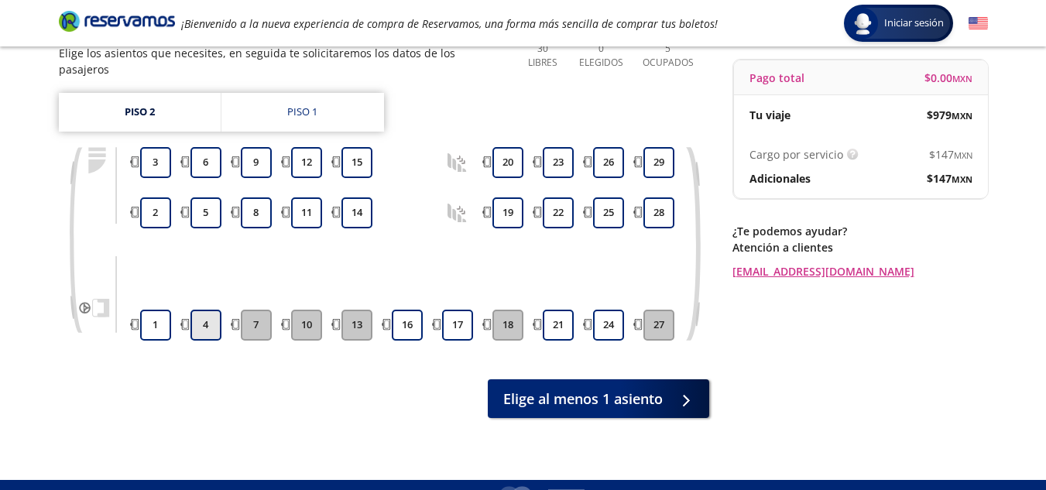
click at [201, 318] on button "4" at bounding box center [206, 325] width 31 height 31
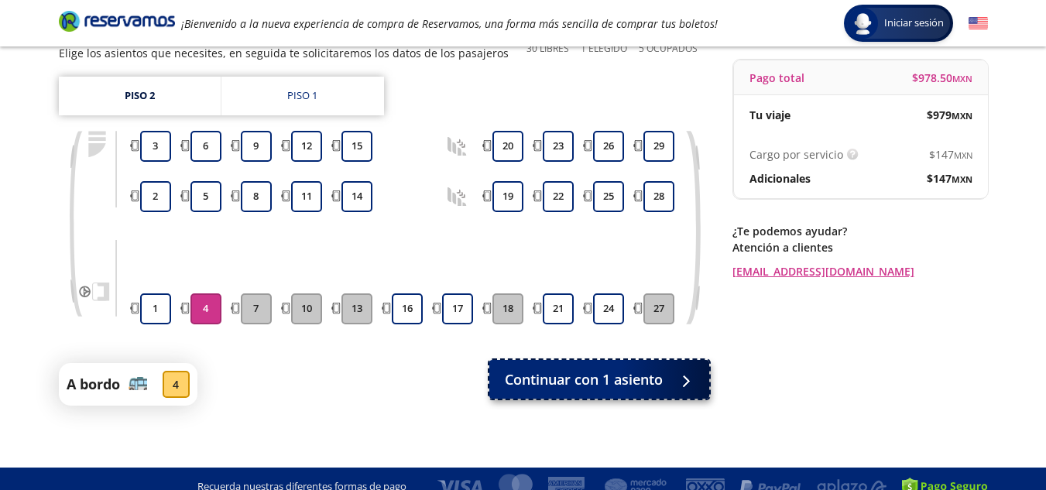
click at [652, 376] on span "Continuar con 1 asiento" at bounding box center [584, 379] width 158 height 21
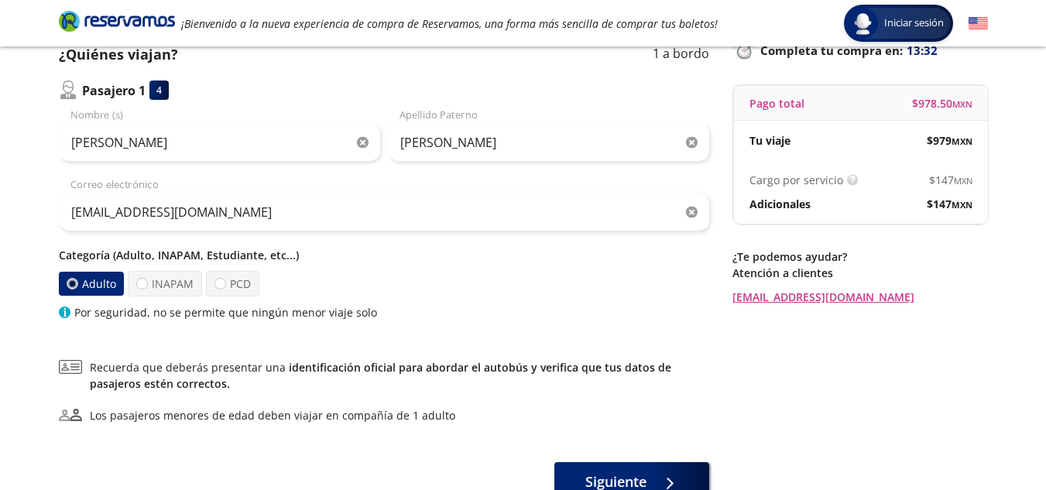
scroll to position [228, 0]
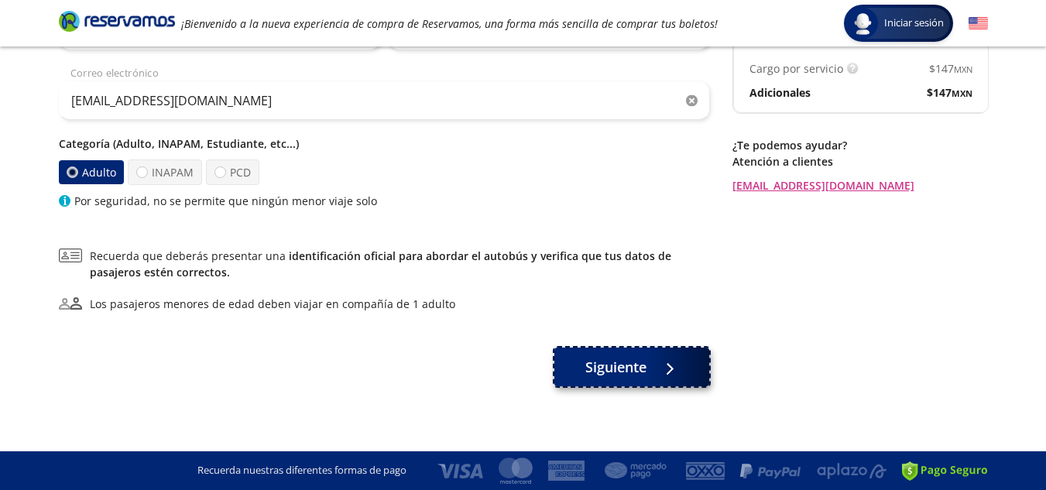
click at [626, 354] on button "Siguiente" at bounding box center [631, 367] width 155 height 39
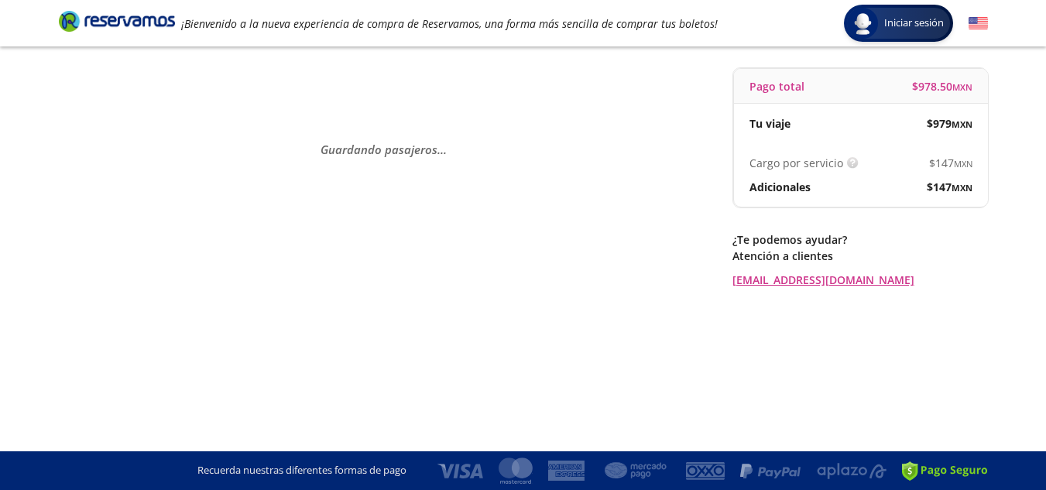
scroll to position [0, 0]
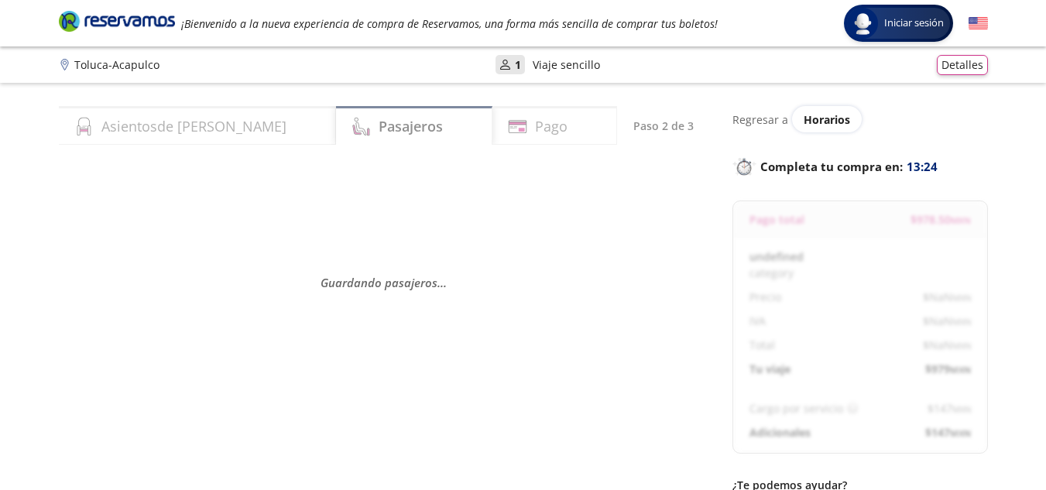
select select "MX"
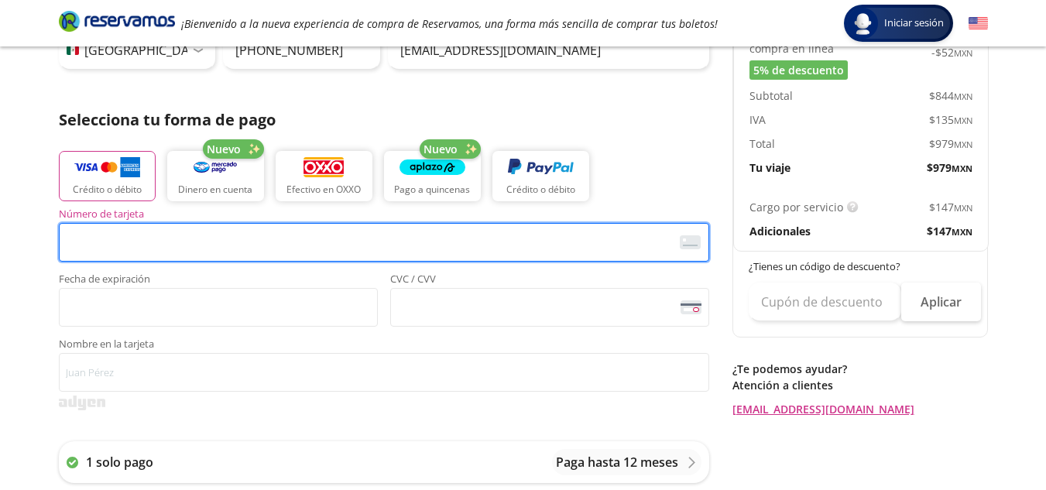
scroll to position [271, 0]
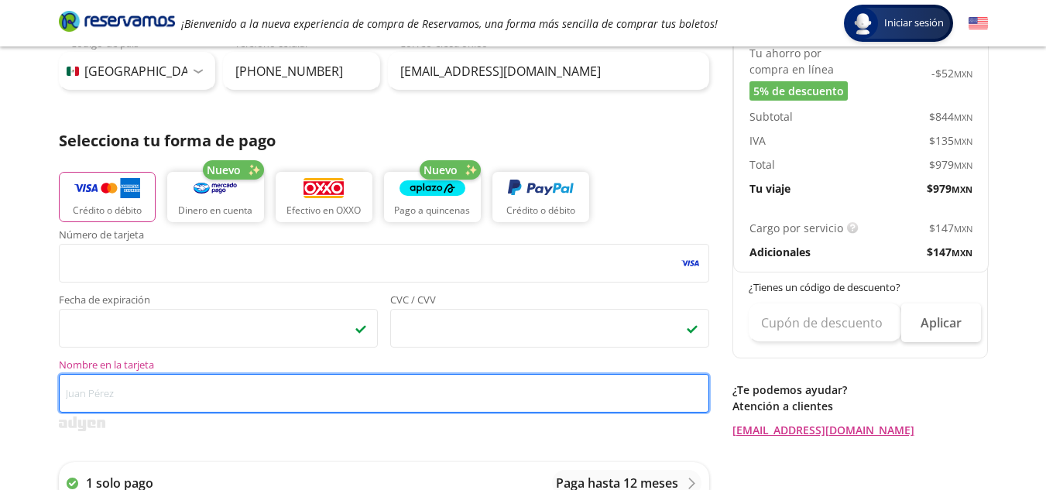
click at [455, 386] on input "Nombre en la tarjeta" at bounding box center [384, 393] width 651 height 39
type input "F"
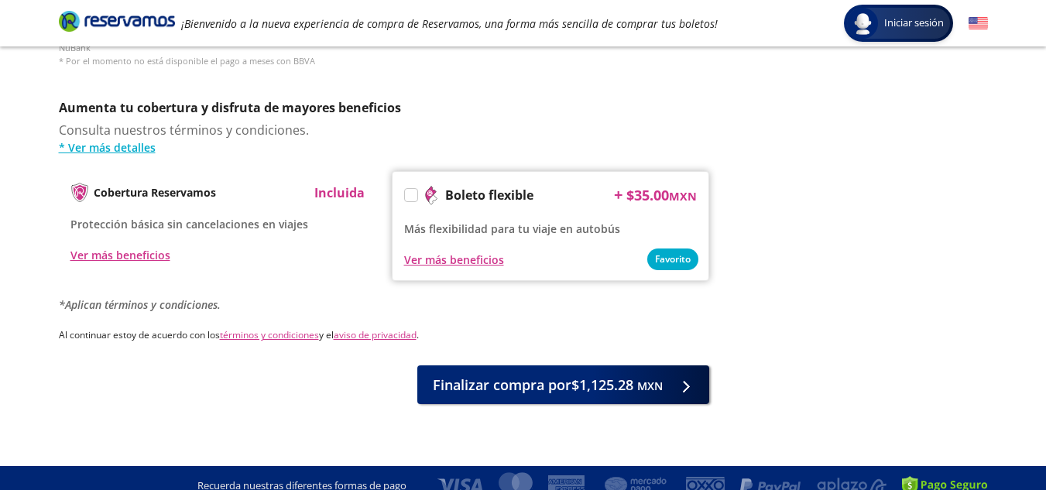
scroll to position [781, 0]
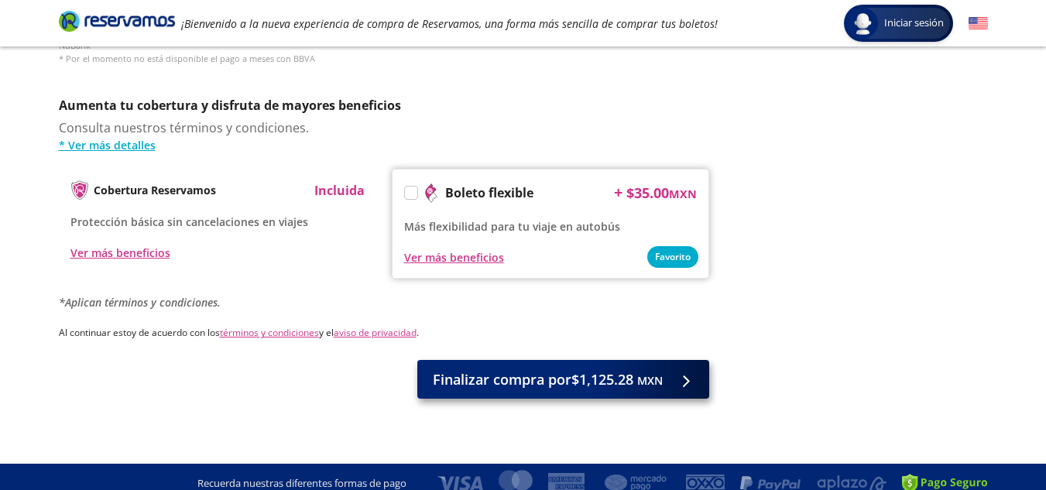
type input "[PERSON_NAME]"
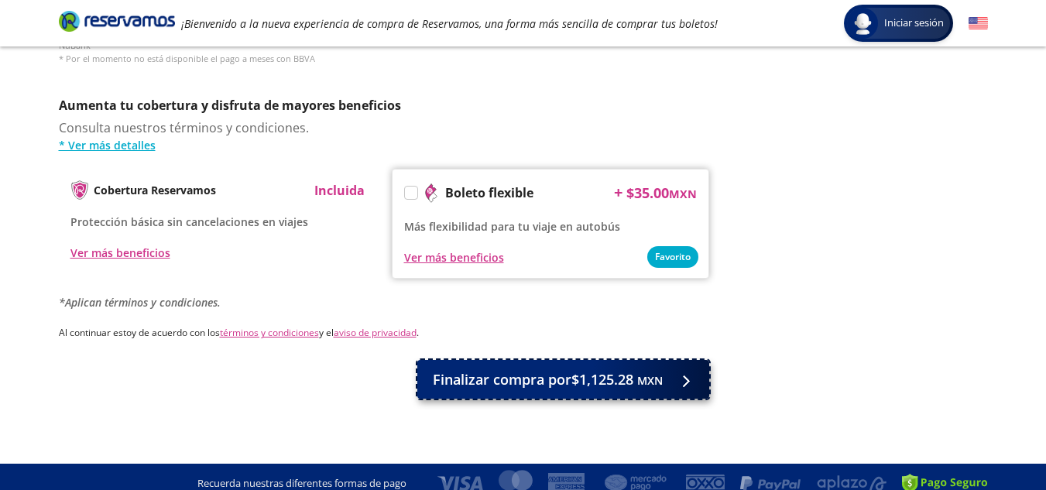
click at [484, 370] on span "Finalizar compra por $1,125.28 MXN" at bounding box center [548, 379] width 230 height 21
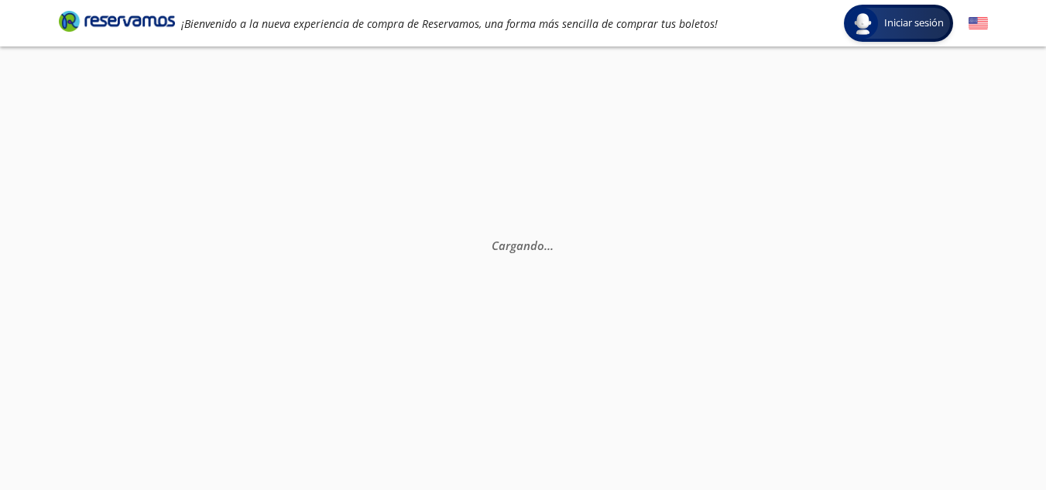
scroll to position [0, 0]
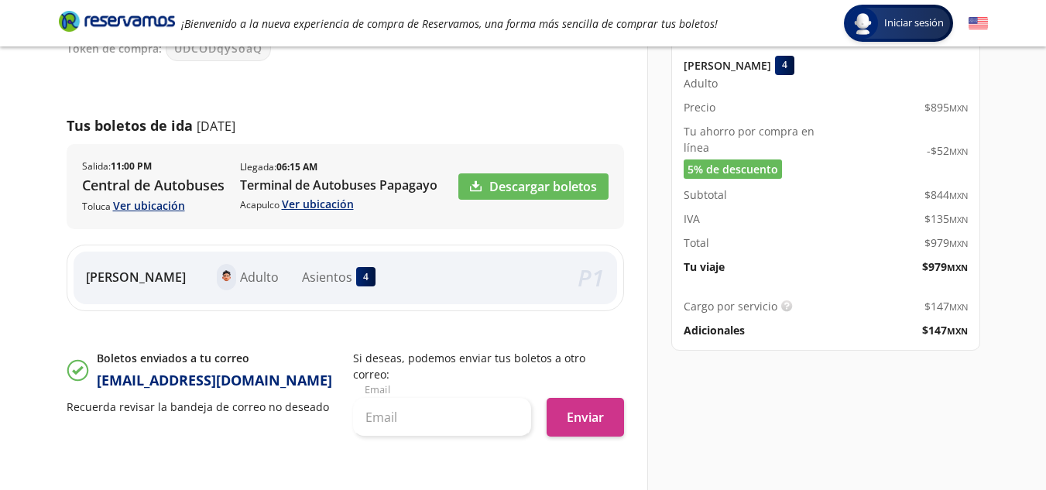
scroll to position [190, 0]
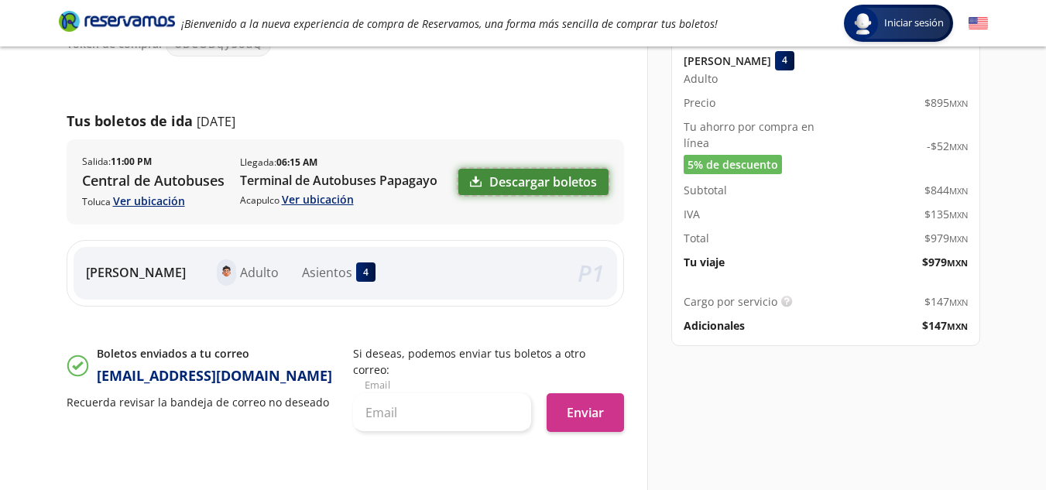
click at [562, 187] on link "Descargar boletos" at bounding box center [533, 182] width 150 height 26
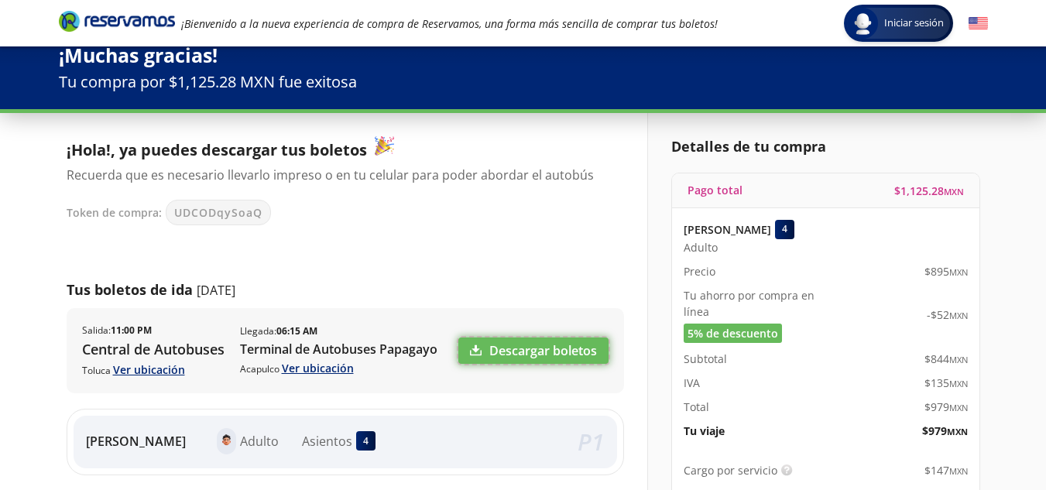
scroll to position [0, 0]
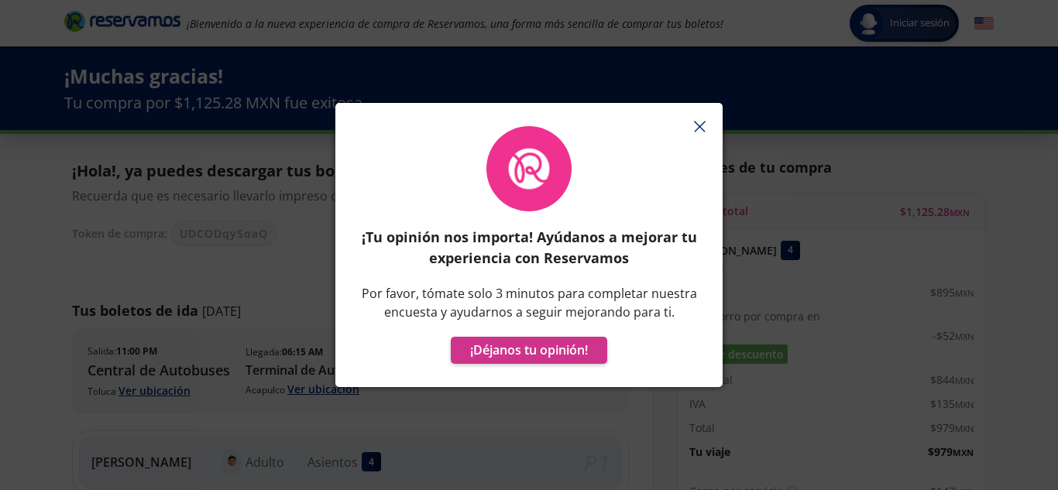
click at [688, 125] on button "button" at bounding box center [699, 126] width 23 height 23
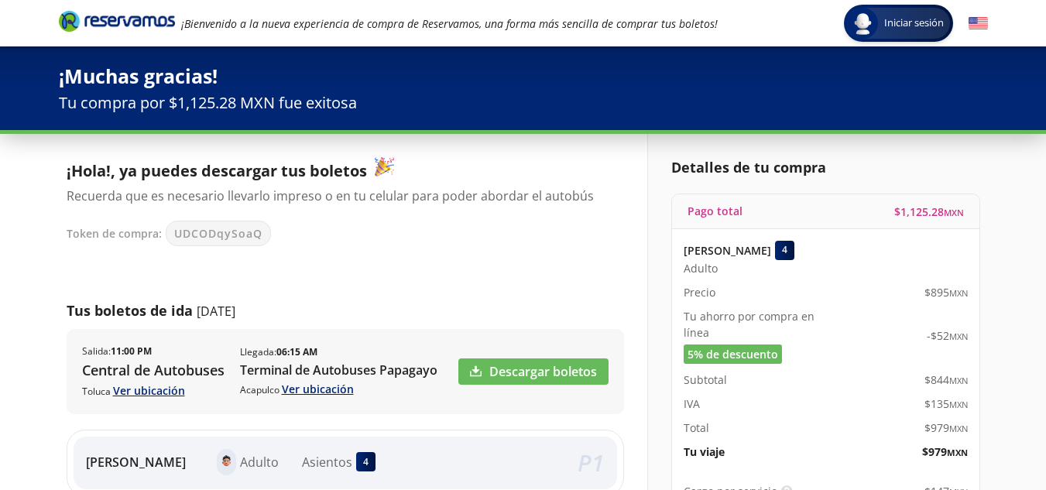
click at [688, 125] on div "¡Muchas gracias! Tu compra por $1,125.28 MXN fue exitosa" at bounding box center [523, 88] width 1046 height 84
click at [575, 377] on link "Descargar boletos" at bounding box center [533, 372] width 150 height 26
